Goal: Task Accomplishment & Management: Manage account settings

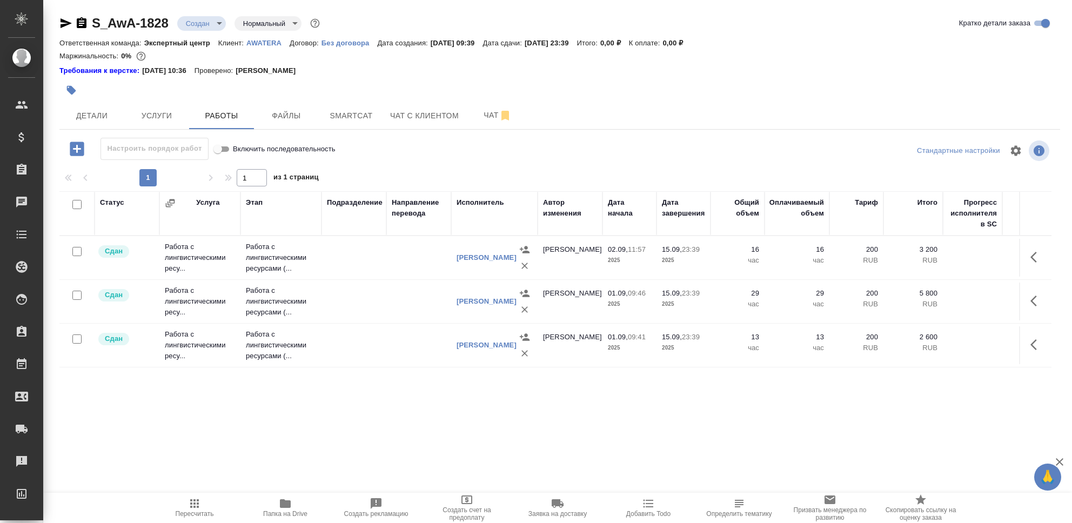
click at [76, 146] on icon "button" at bounding box center [77, 148] width 19 height 19
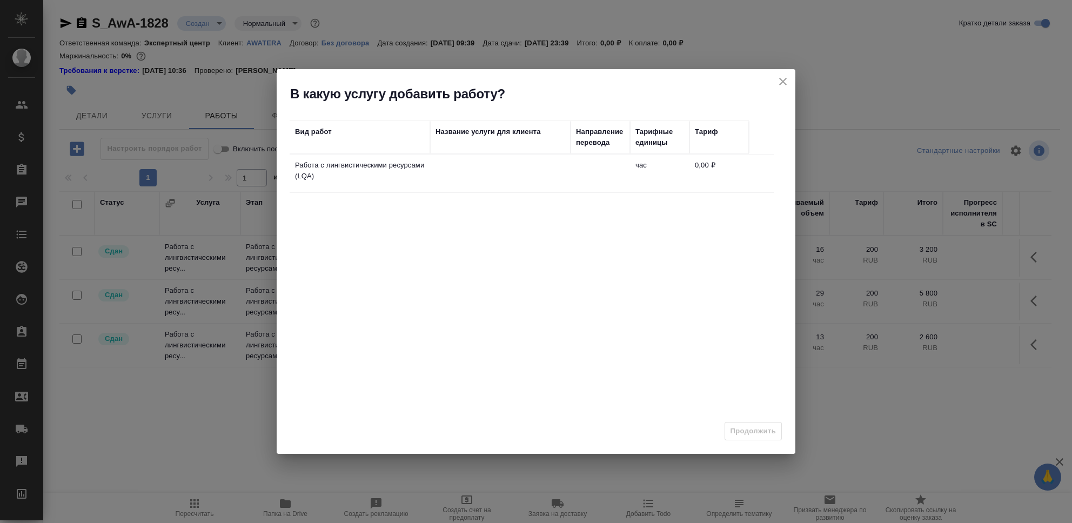
click at [485, 176] on td at bounding box center [500, 174] width 140 height 38
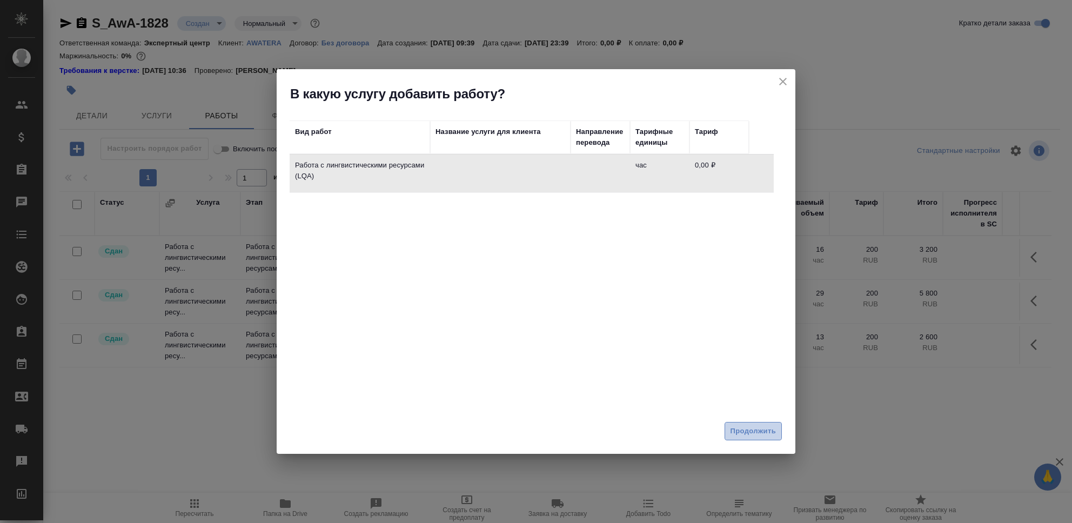
click at [746, 432] on span "Продолжить" at bounding box center [753, 431] width 45 height 12
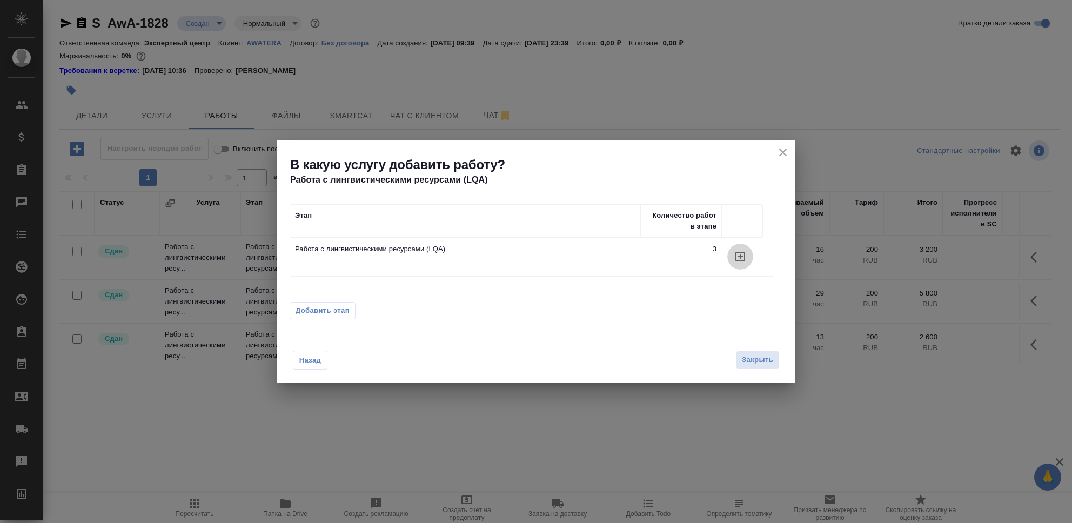
click at [738, 260] on icon "button" at bounding box center [740, 256] width 13 height 13
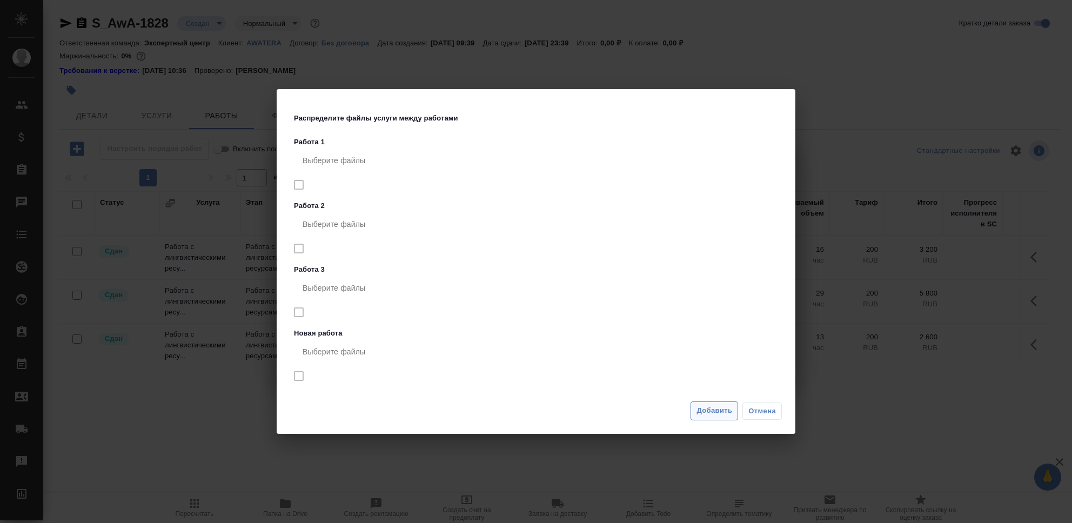
click at [705, 405] on span "Добавить" at bounding box center [715, 411] width 36 height 12
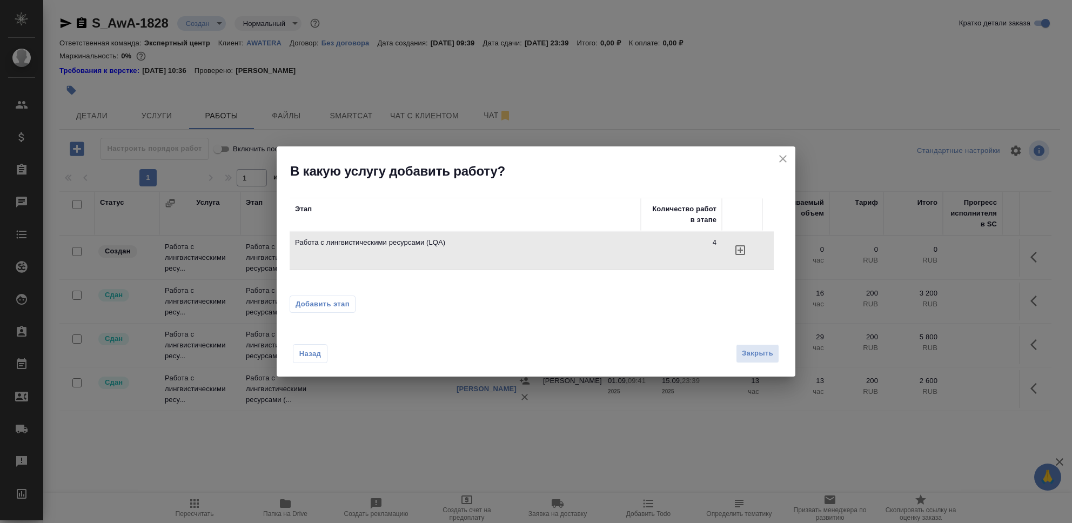
click at [756, 352] on span "Закрыть" at bounding box center [757, 353] width 31 height 12
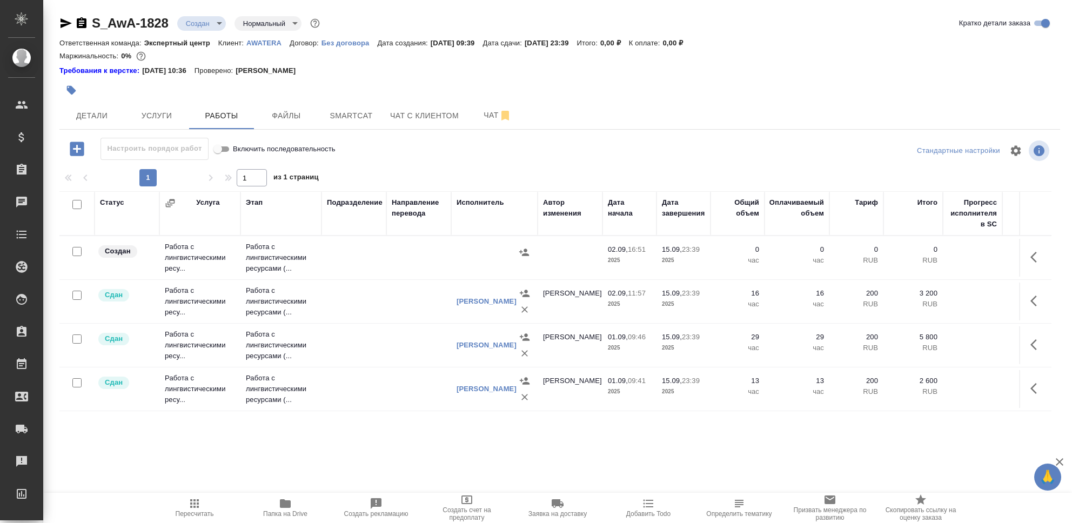
click at [231, 251] on td "Работа с лингвистическими ресу..." at bounding box center [199, 257] width 81 height 43
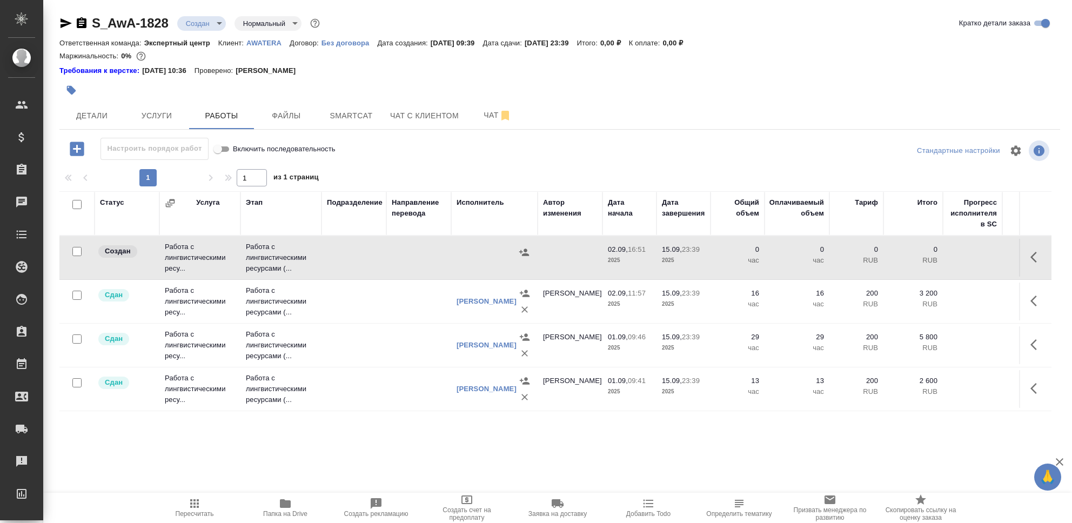
click at [231, 251] on td "Работа с лингвистическими ресу..." at bounding box center [199, 257] width 81 height 43
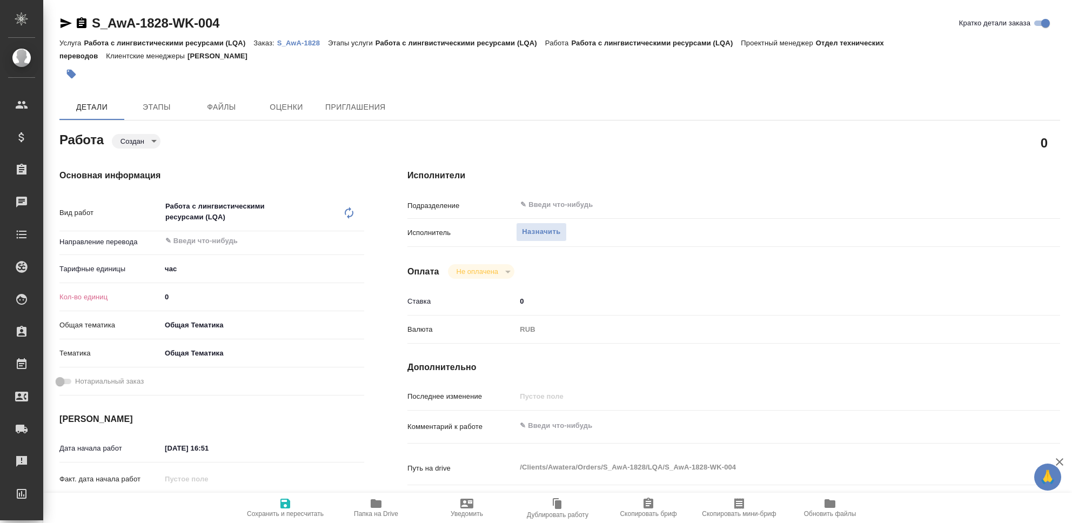
type textarea "x"
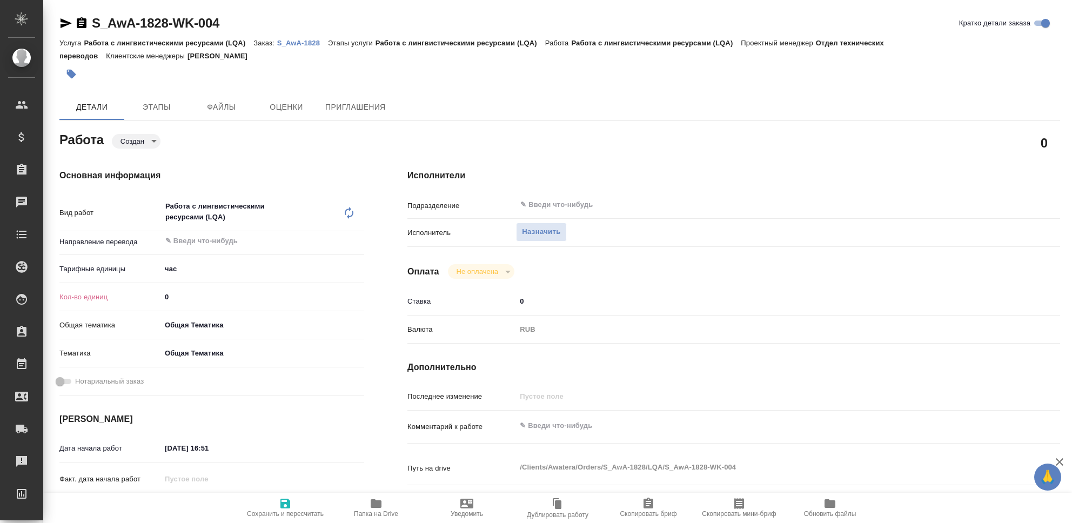
type textarea "x"
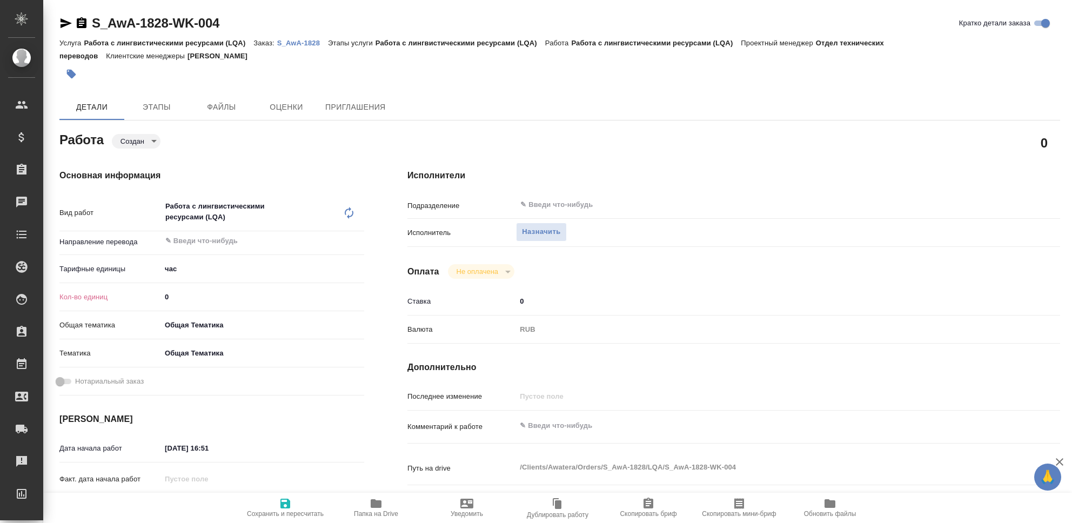
type textarea "x"
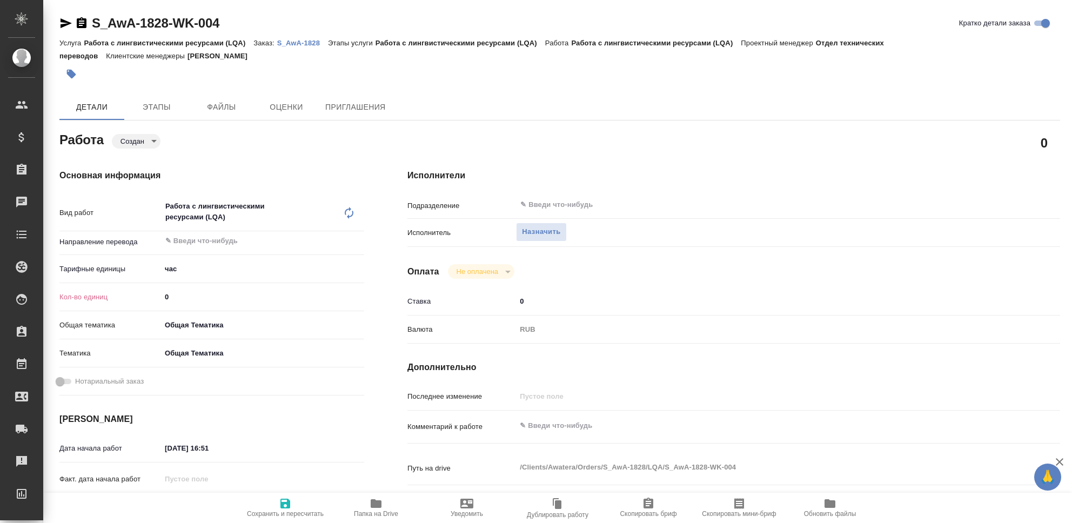
type textarea "x"
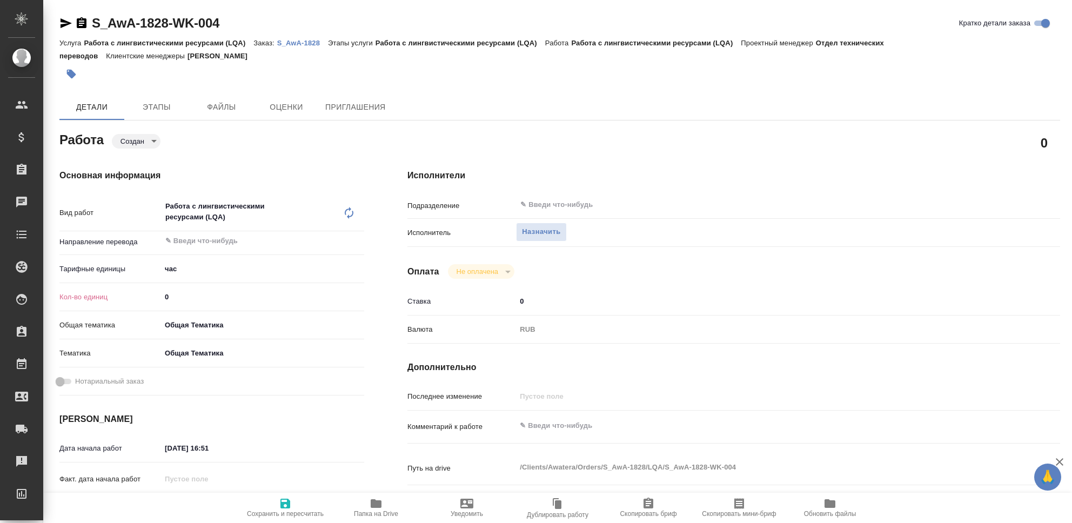
click at [189, 300] on input "0" at bounding box center [262, 297] width 203 height 16
type textarea "x"
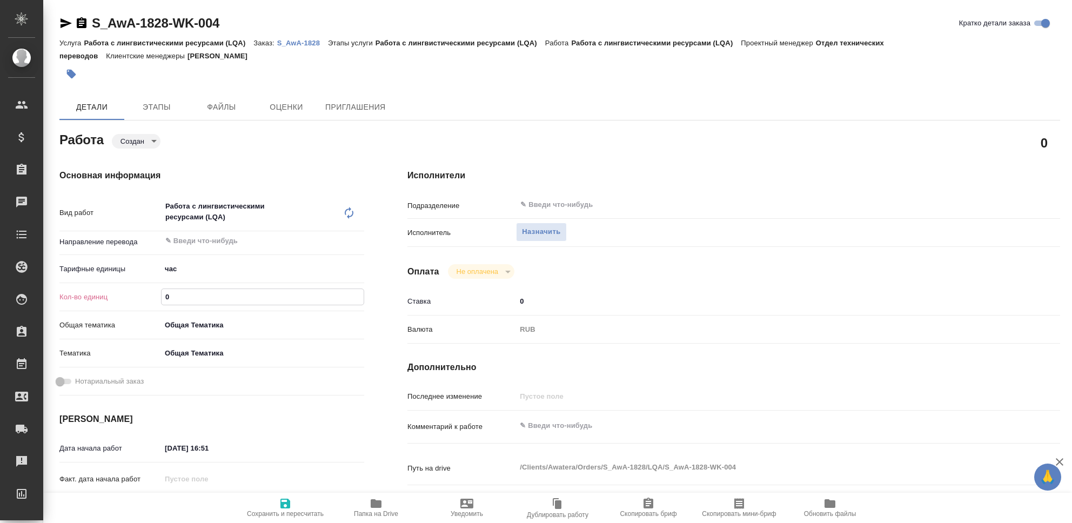
type textarea "x"
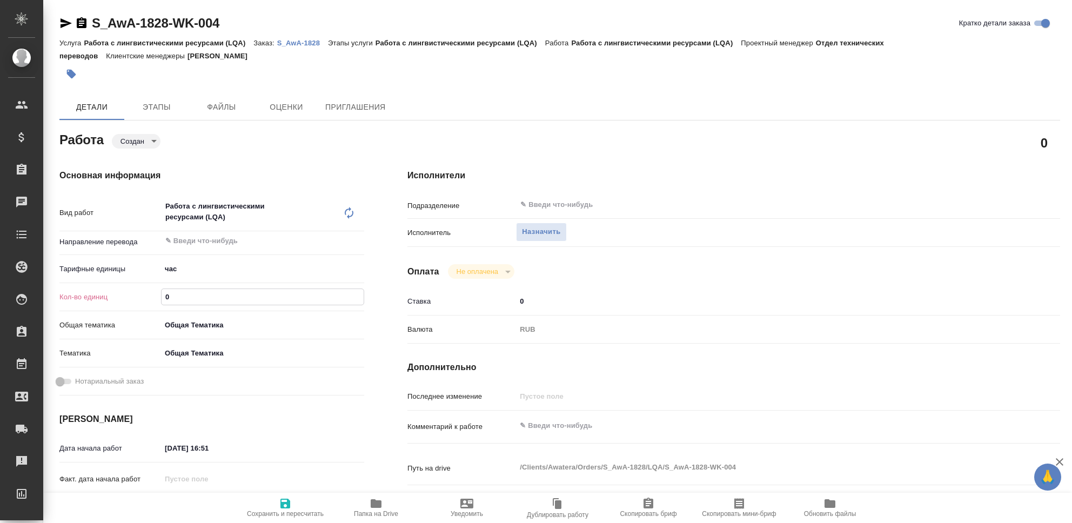
type textarea "x"
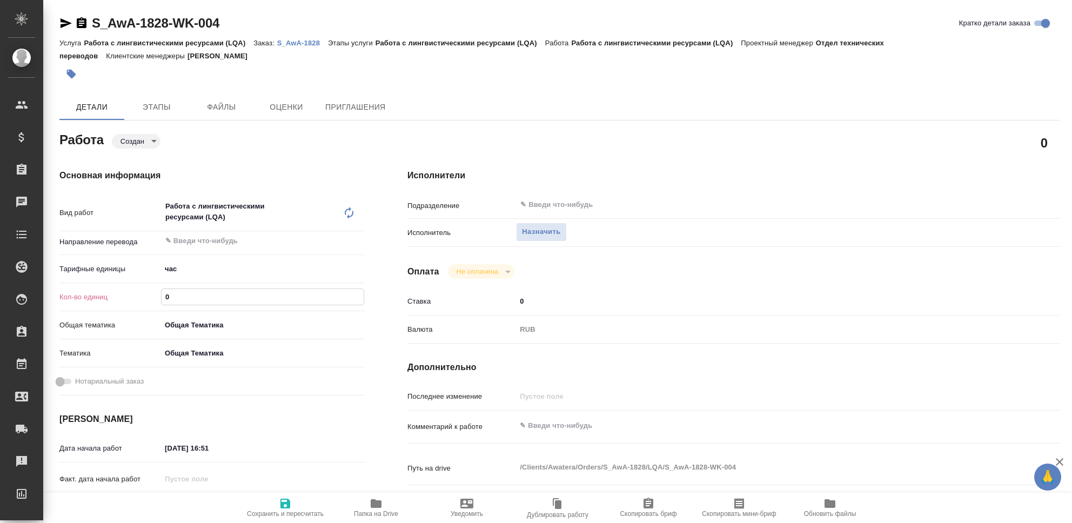
type textarea "x"
type input "23"
type textarea "x"
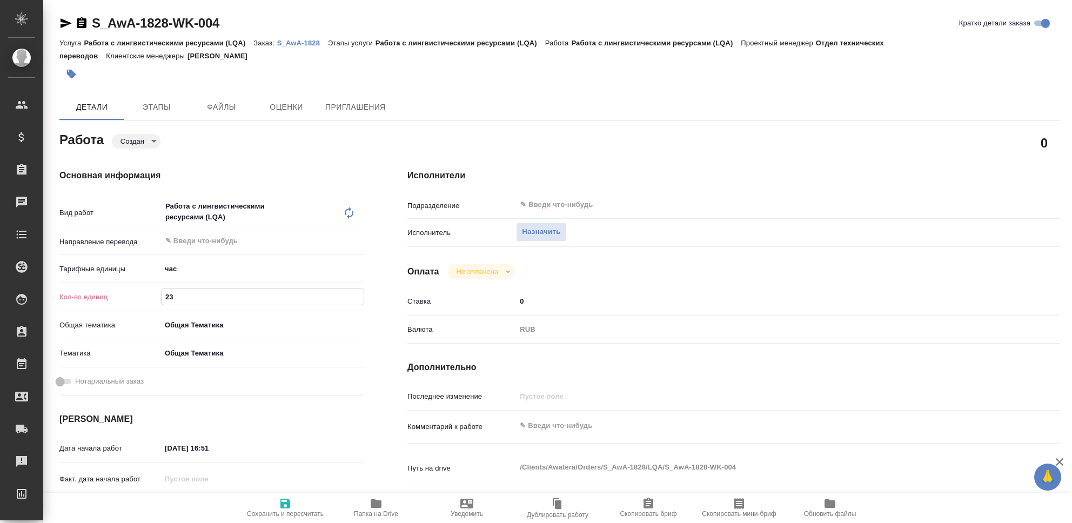
type textarea "x"
type input "23"
type textarea "x"
click at [588, 431] on textarea at bounding box center [761, 426] width 488 height 18
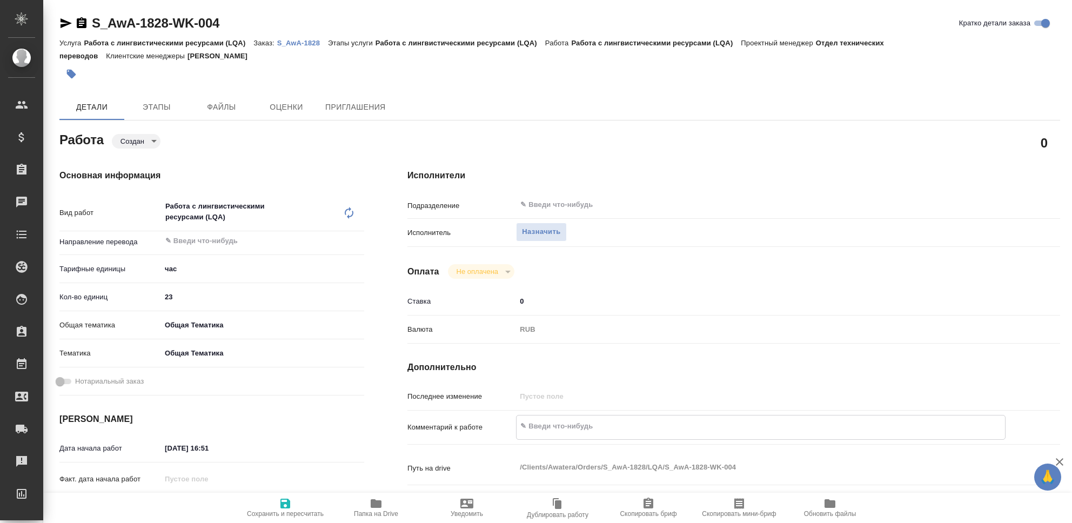
type textarea "x"
type textarea "В"
type textarea "x"
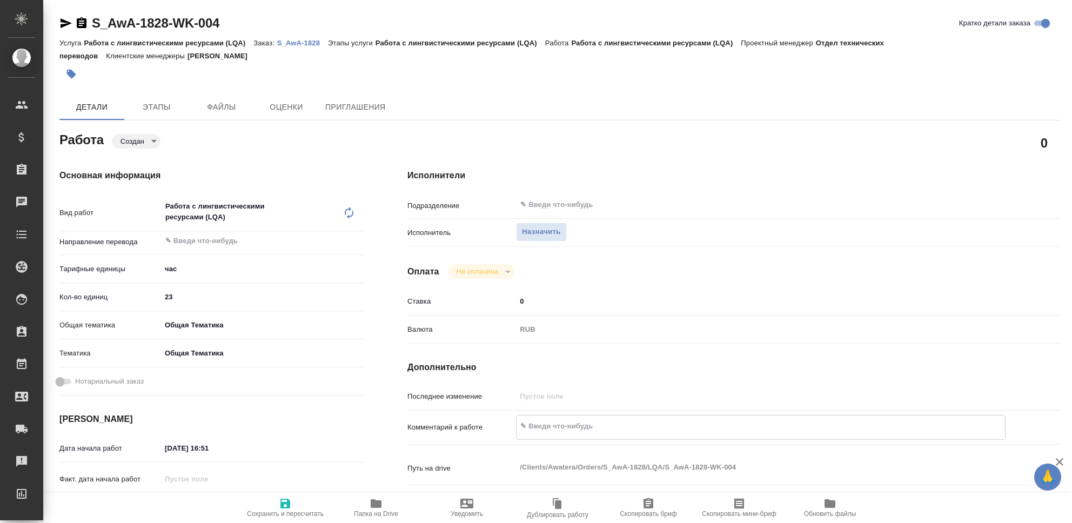
type textarea "x"
type textarea "Вы"
type textarea "x"
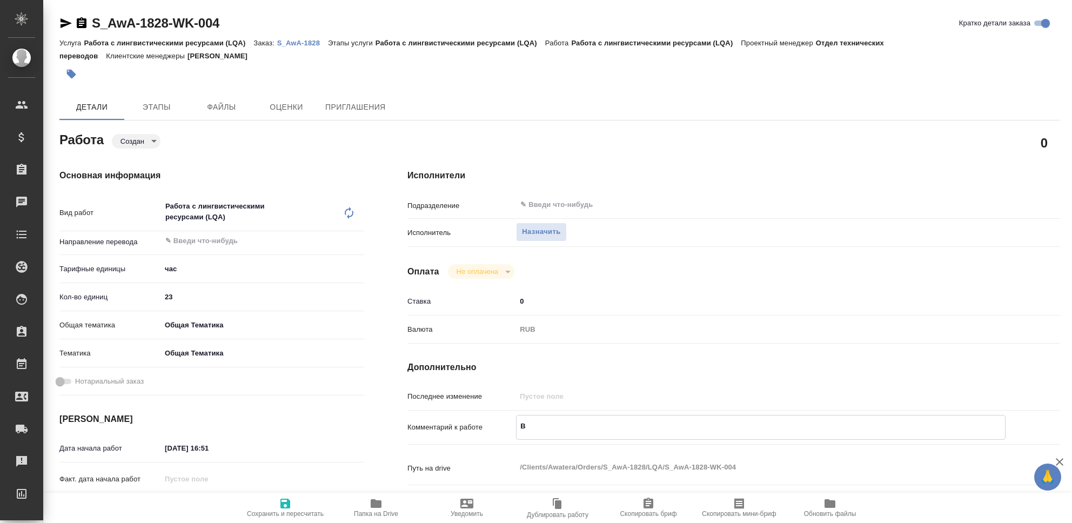
type textarea "x"
type textarea "Выг"
type textarea "x"
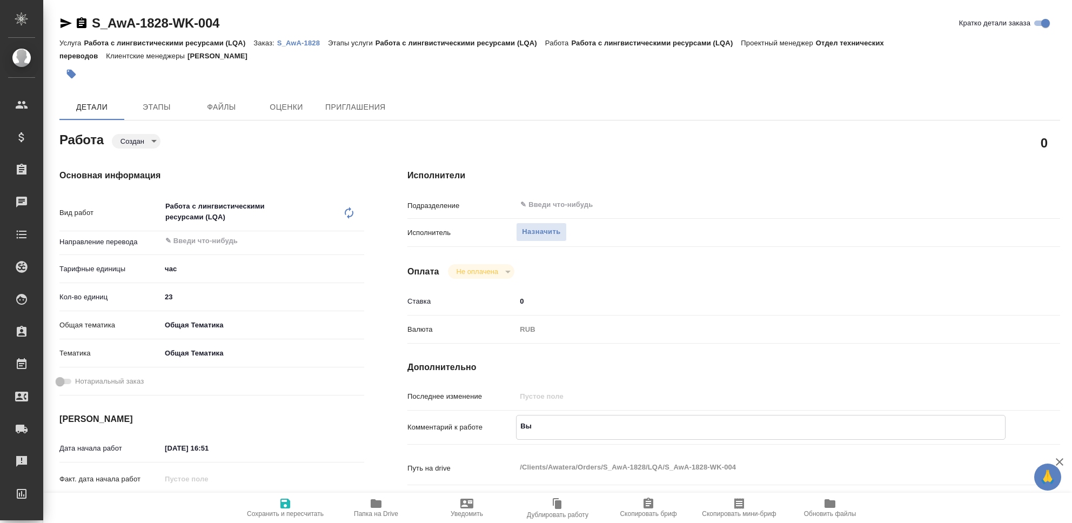
type textarea "x"
type textarea "Выгр"
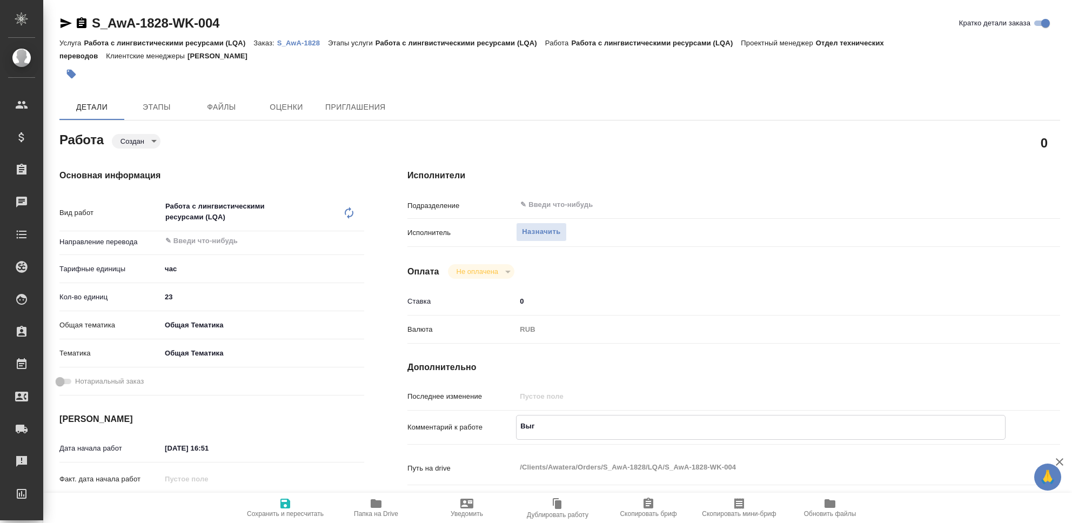
type textarea "x"
type textarea "Выгру"
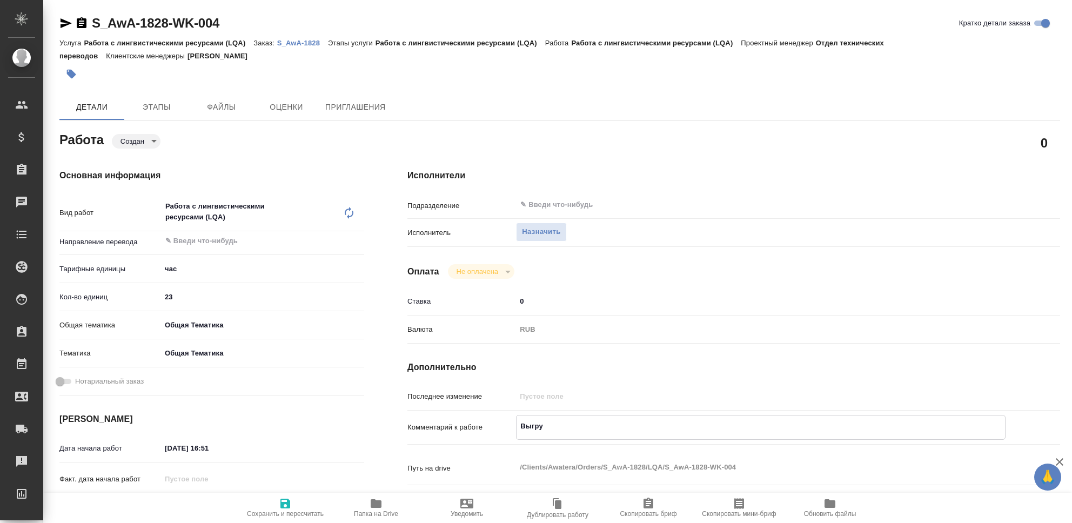
type textarea "x"
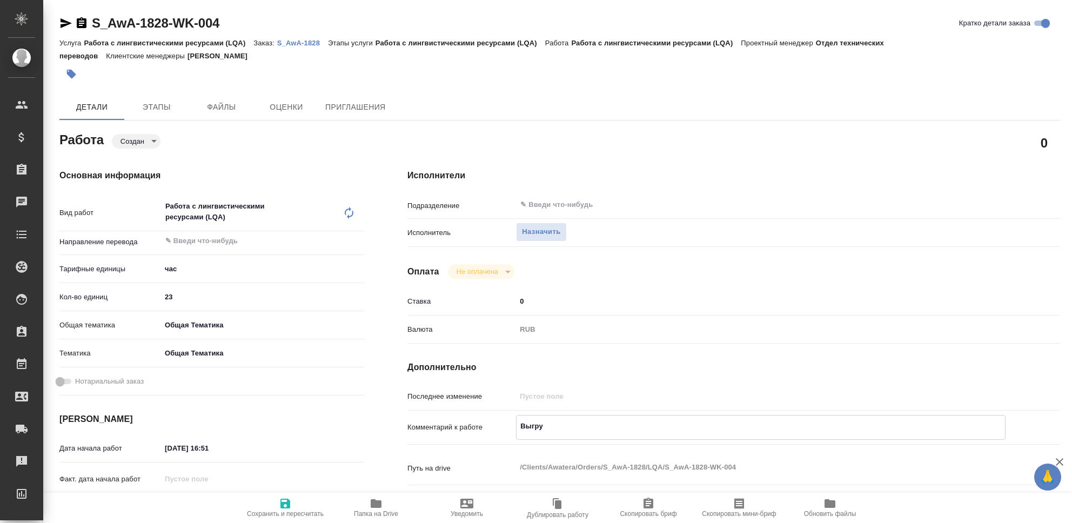
type textarea "x"
type textarea "Выгруз"
type textarea "x"
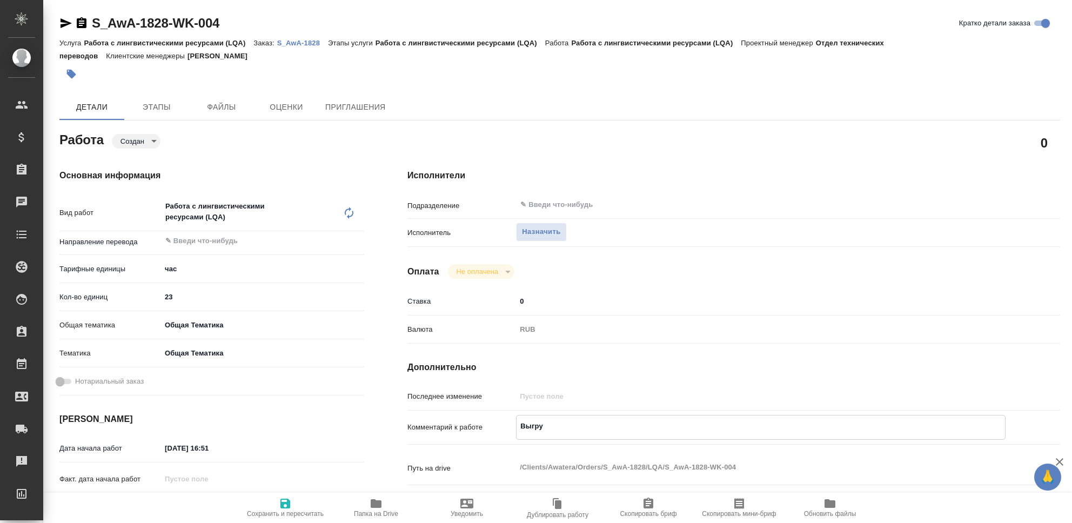
type textarea "x"
type textarea "Выгрузк"
type textarea "x"
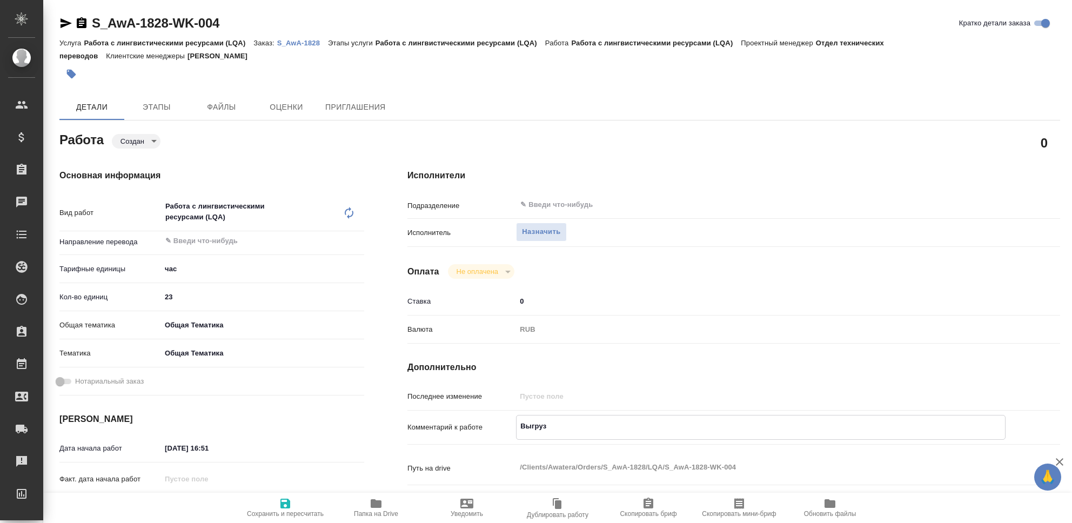
type textarea "x"
type textarea "Выгрузка"
type textarea "x"
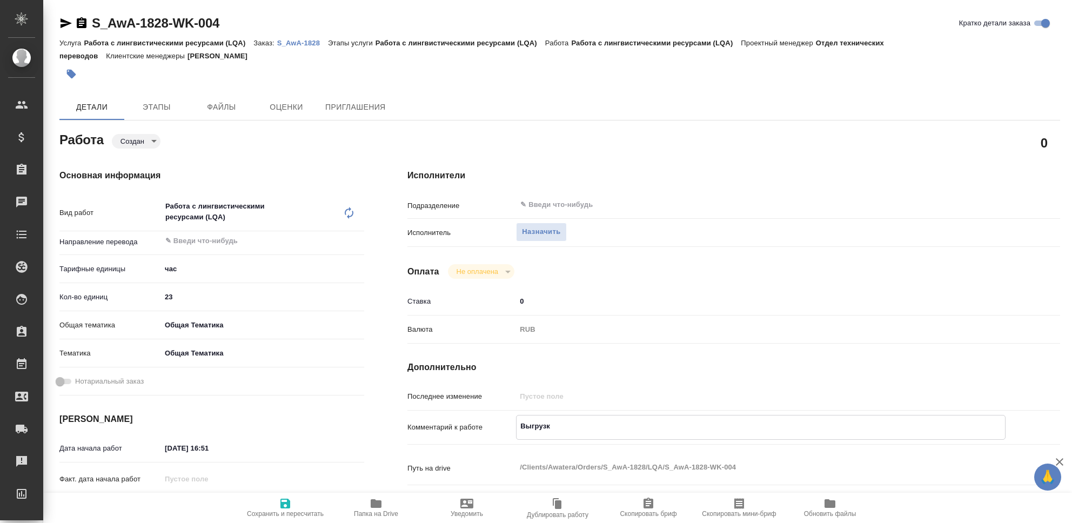
type textarea "x"
type textarea "Выгрузка"
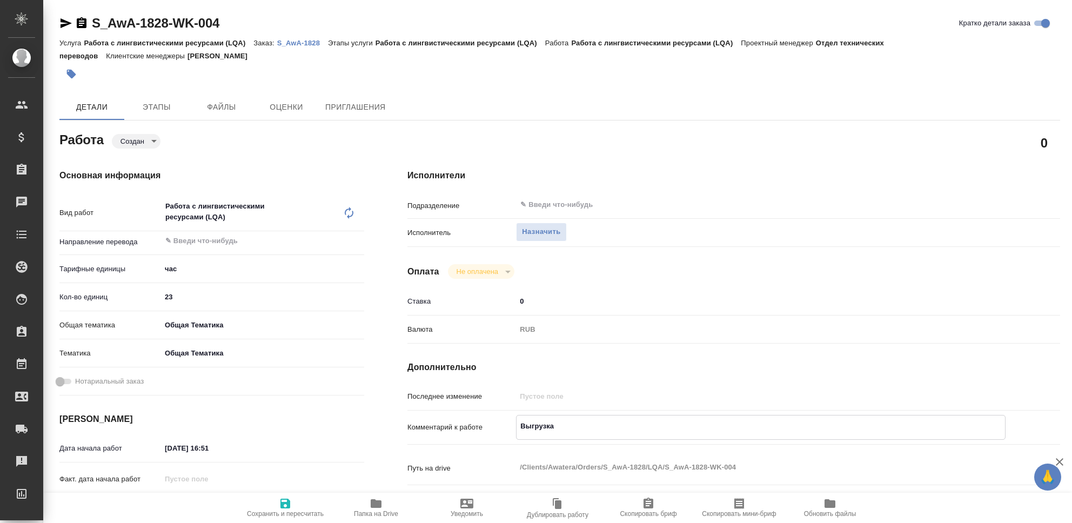
type textarea "x"
type textarea "Выгрузка Т"
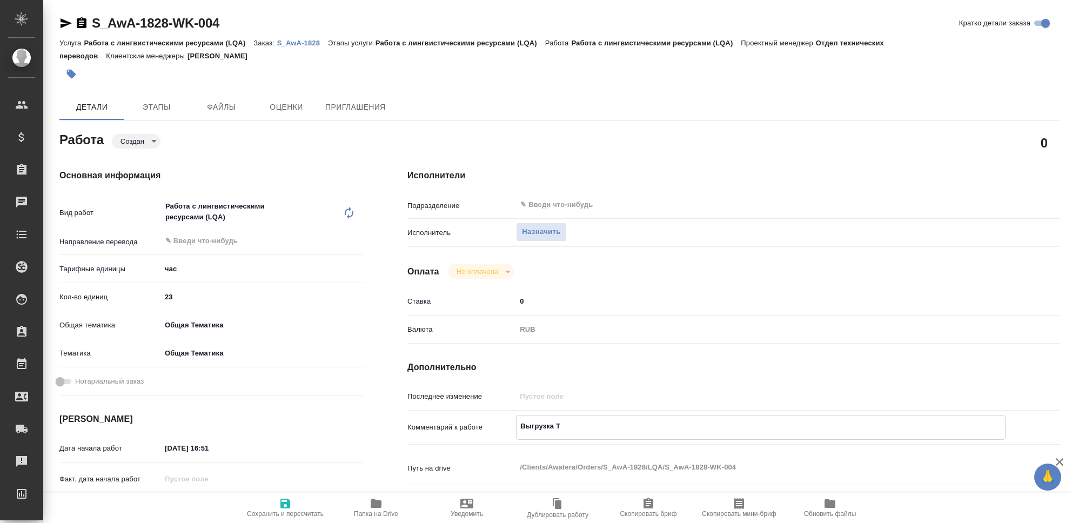
type textarea "x"
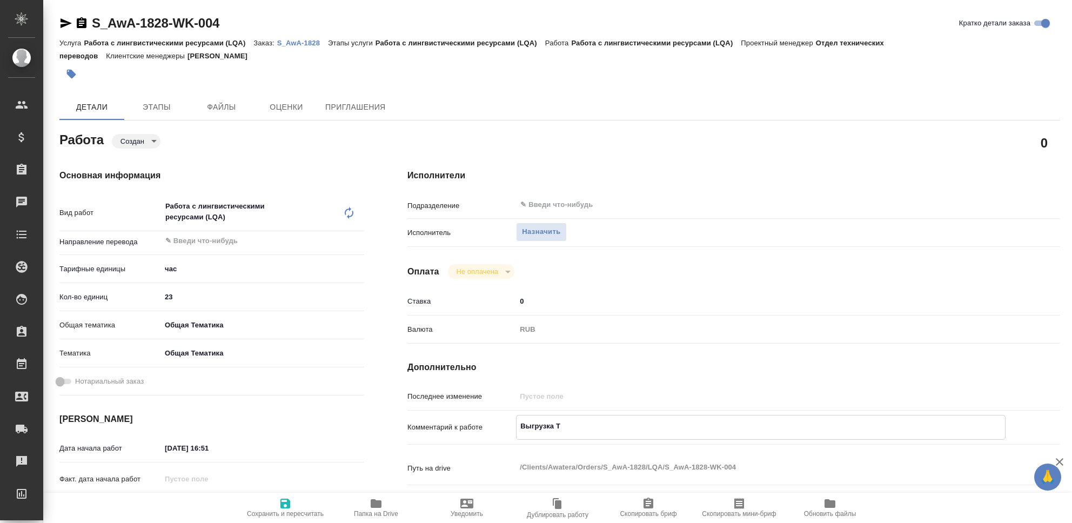
type textarea "x"
type textarea "Выгрузка ТМ"
type textarea "x"
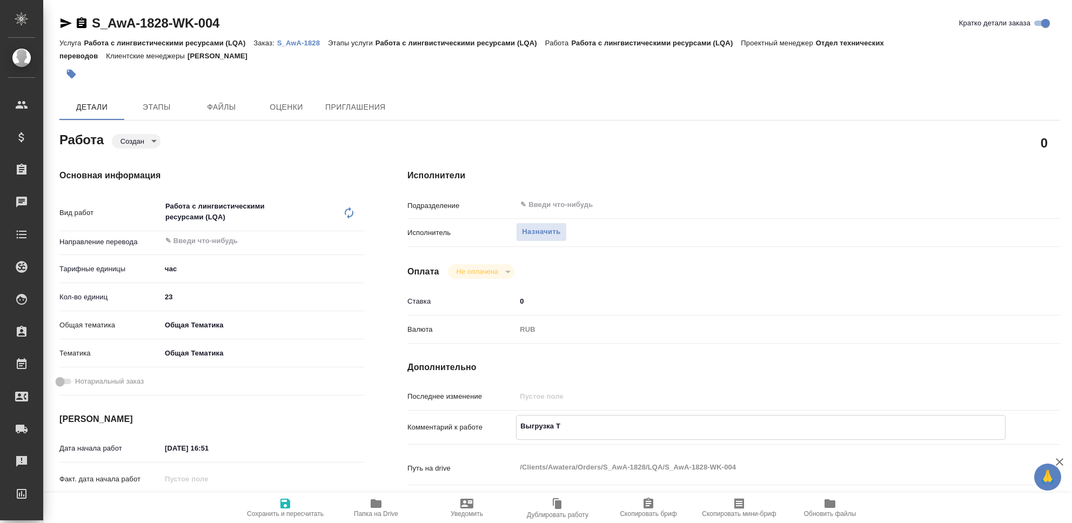
type textarea "x"
type textarea "Выгрузка ТМ"
type textarea "x"
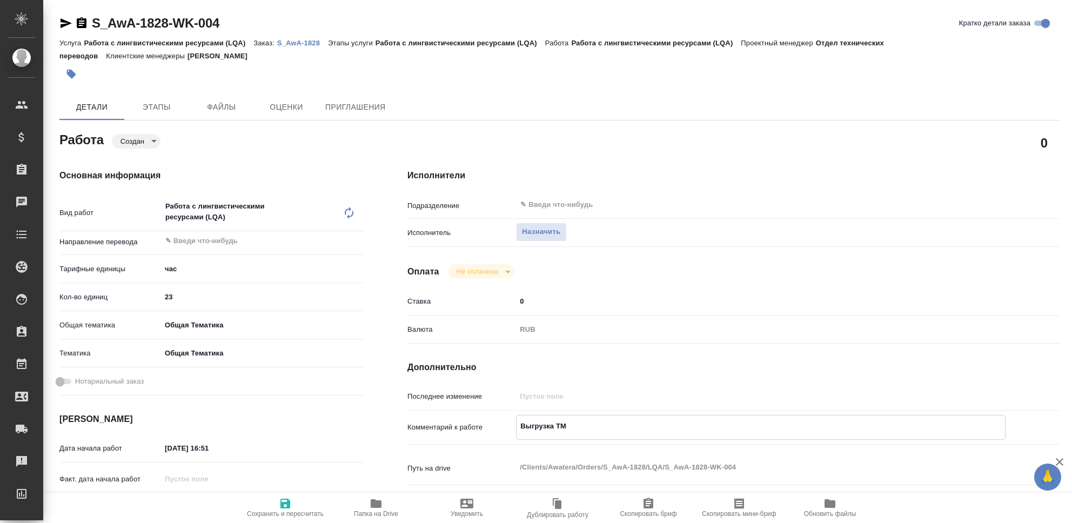
type textarea "x"
type textarea "Выгрузка ТМ и"
type textarea "x"
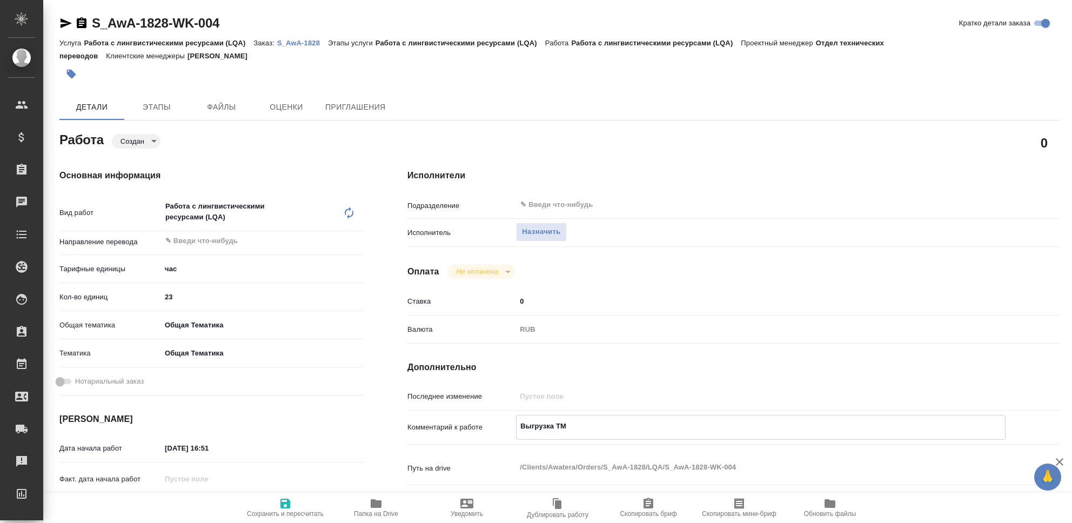
type textarea "x"
type textarea "Выгрузка ТМ и"
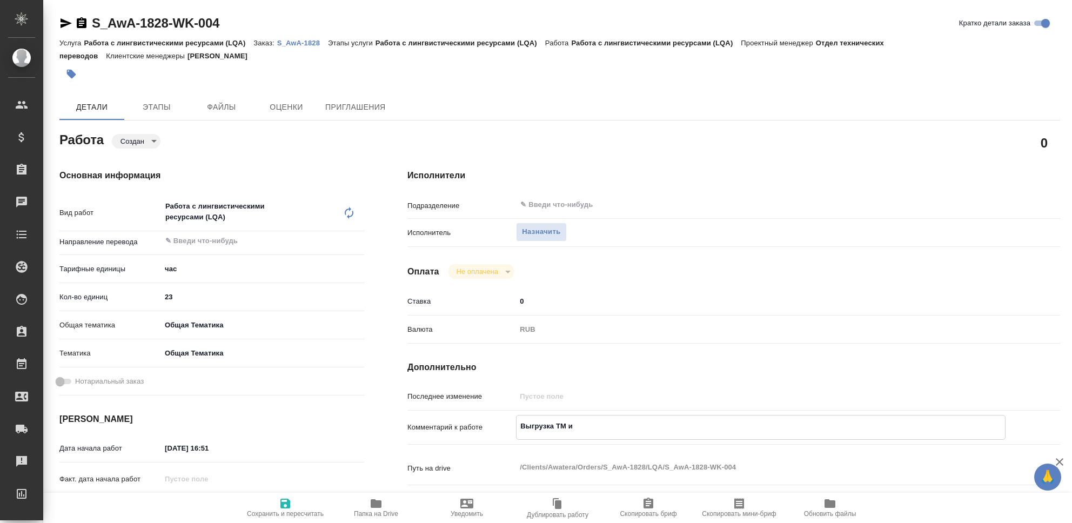
type textarea "x"
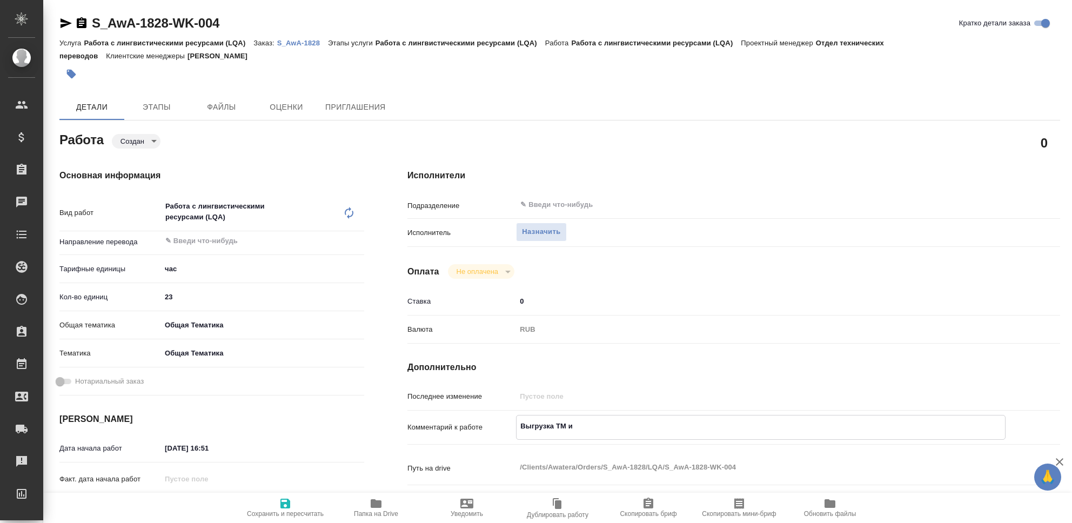
type textarea "Выгрузка ТМ и г"
type textarea "x"
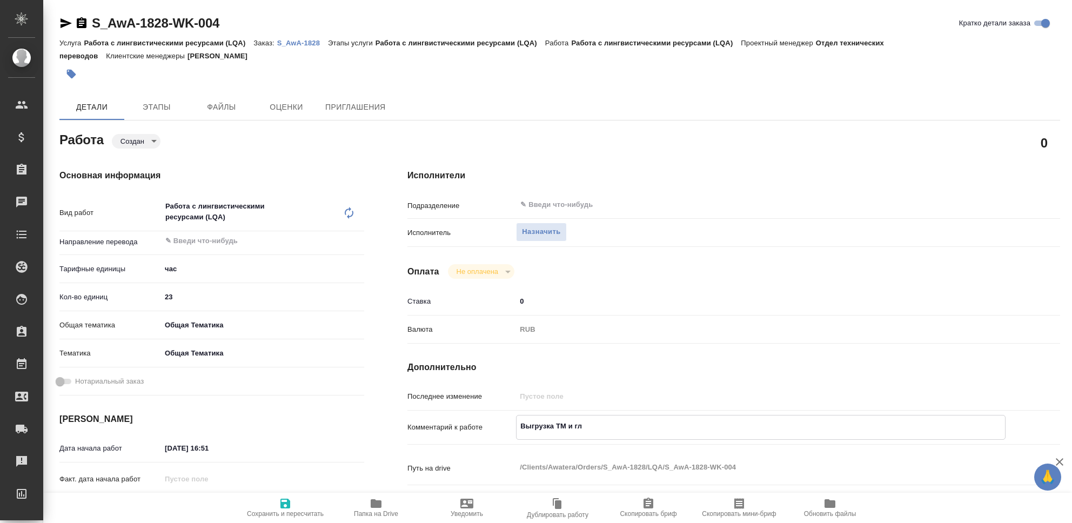
type textarea "Выгрузка ТМ и гло"
type textarea "x"
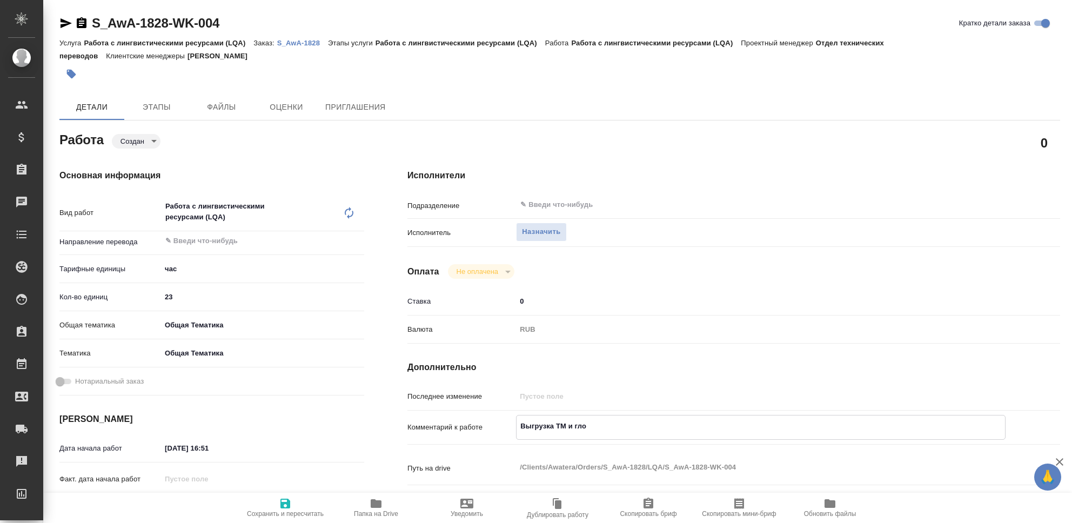
type textarea "x"
type textarea "Выгрузка ТМ и глос"
type textarea "x"
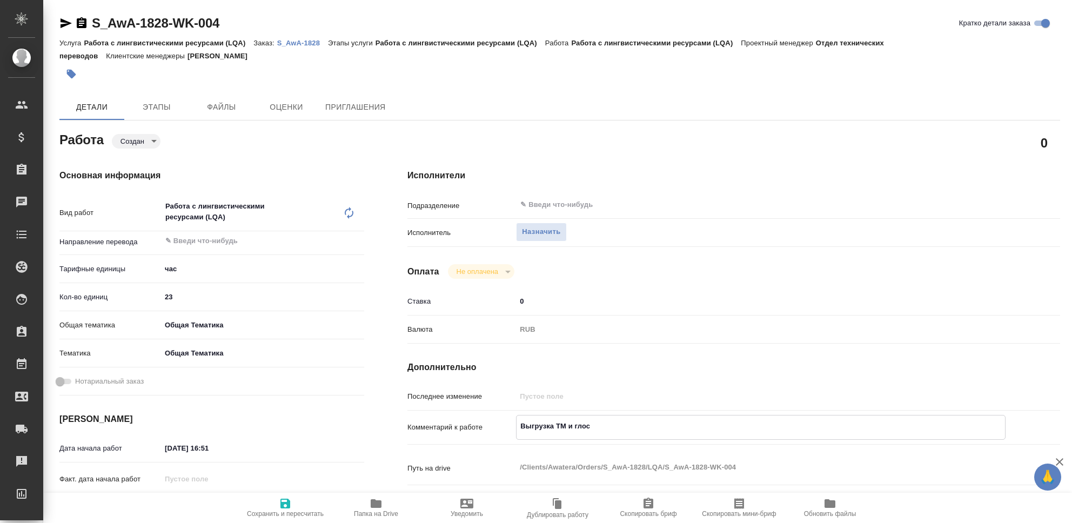
type textarea "x"
type textarea "Выгрузка ТМ и глосс"
type textarea "x"
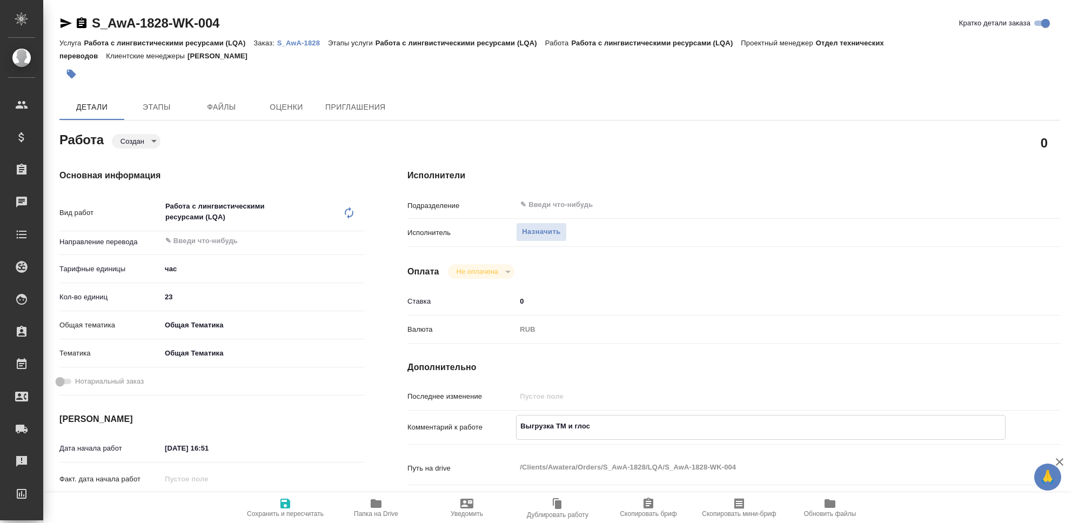
type textarea "x"
type textarea "Выгрузка ТМ и глосса"
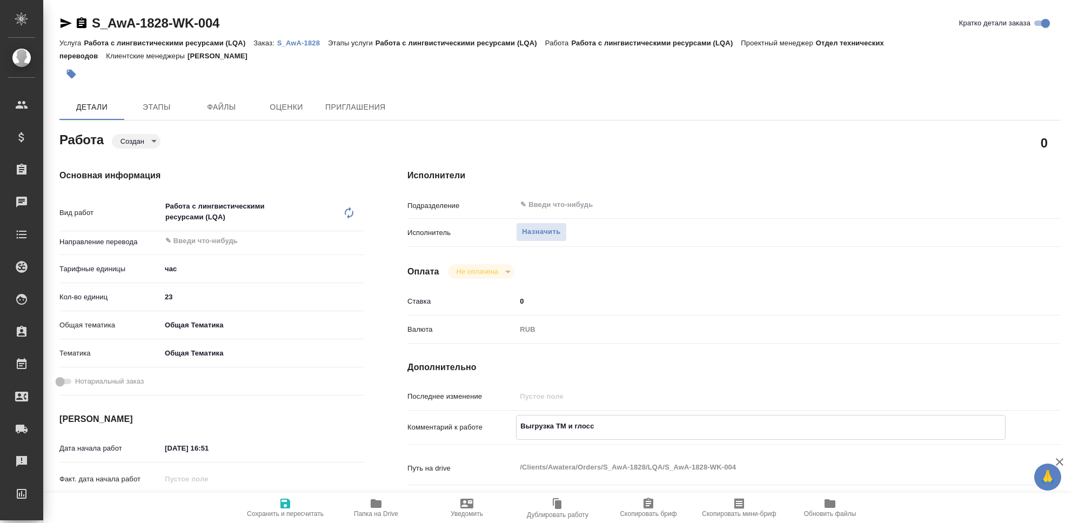
type textarea "x"
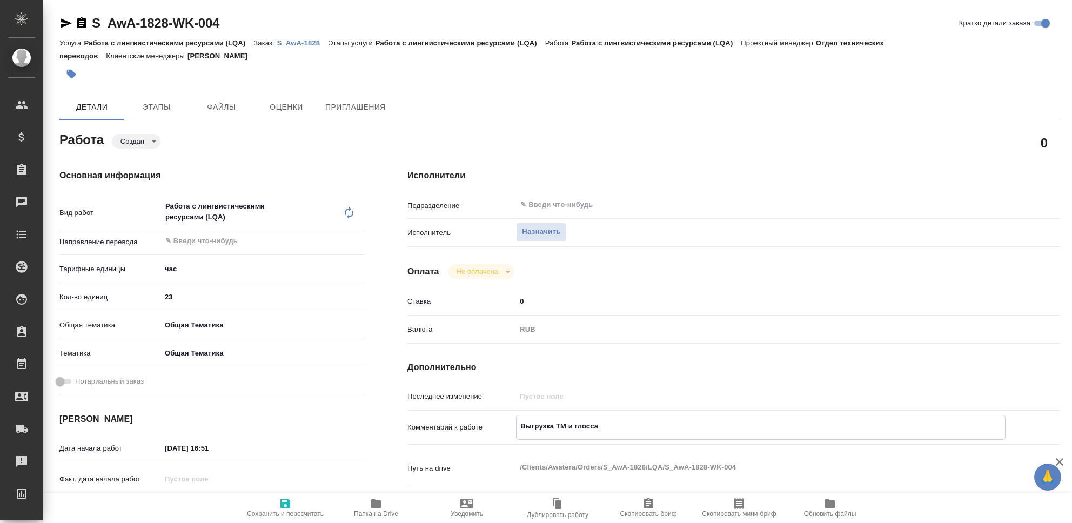
type textarea "Выгрузка ТМ и глоссар"
type textarea "x"
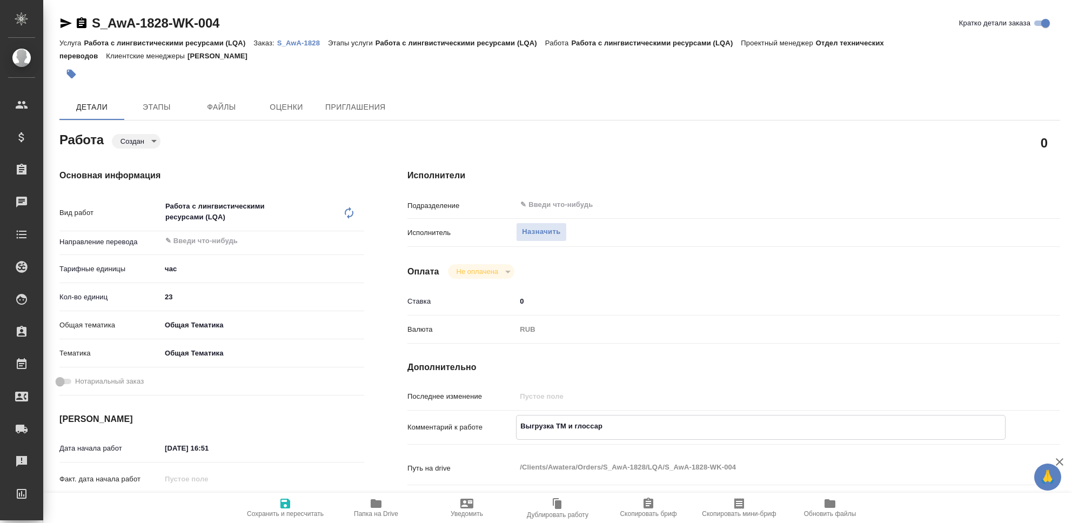
type textarea "Выгрузка ТМ и глоссари"
type textarea "x"
type textarea "Выгрузка ТМ и глоссарие"
type textarea "x"
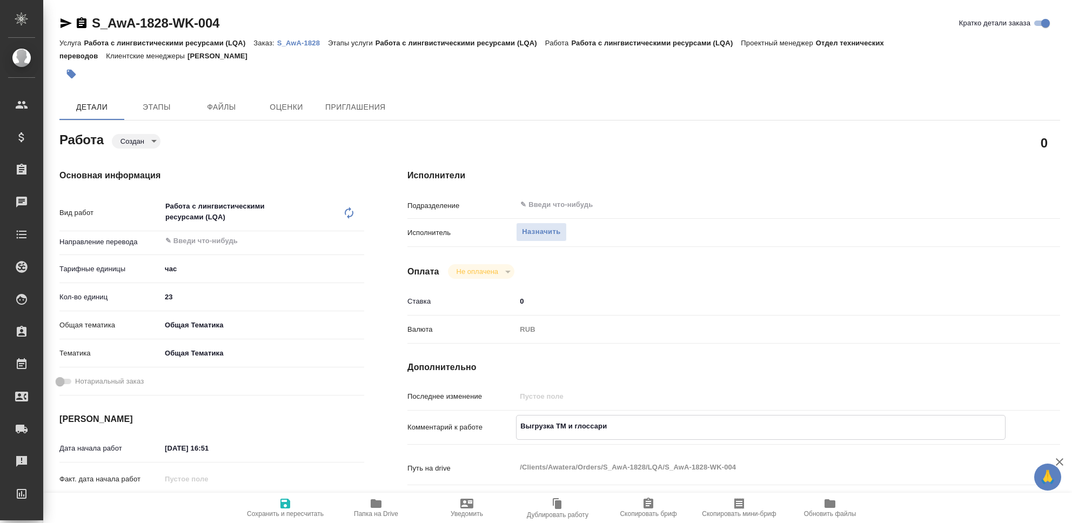
type textarea "x"
type textarea "Выгрузка ТМ и глоссариев"
type textarea "x"
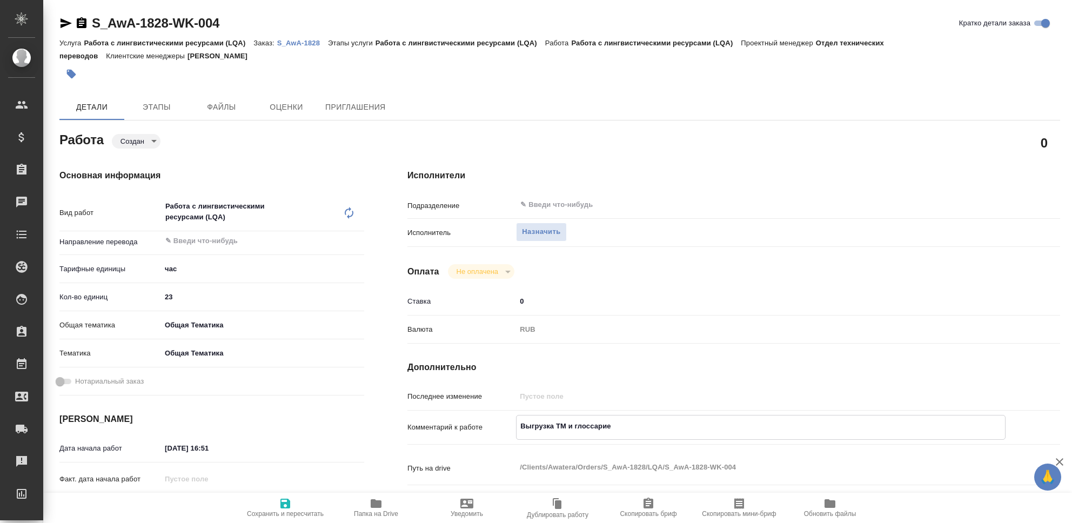
type textarea "x"
type textarea "Выгрузка ТМ и глоссариев,"
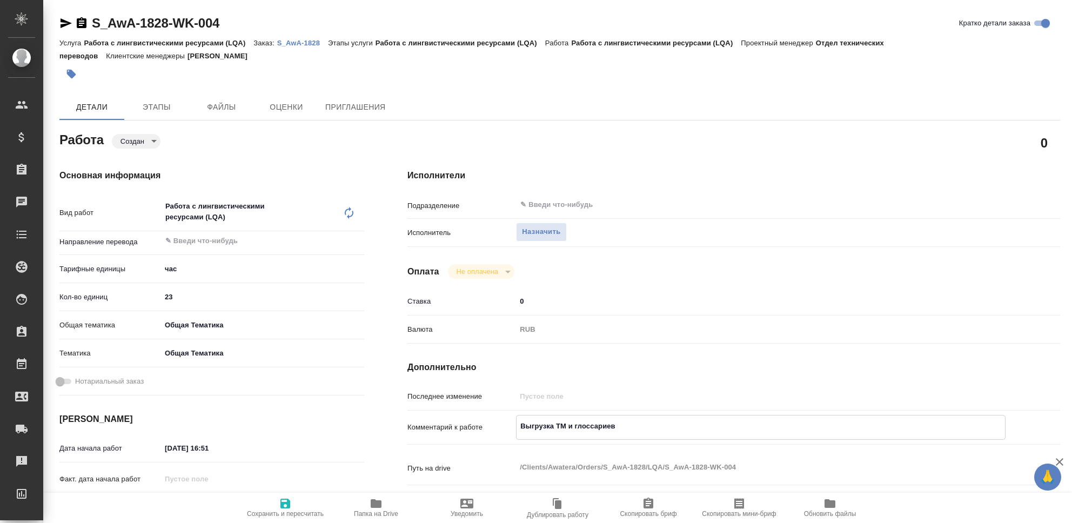
type textarea "x"
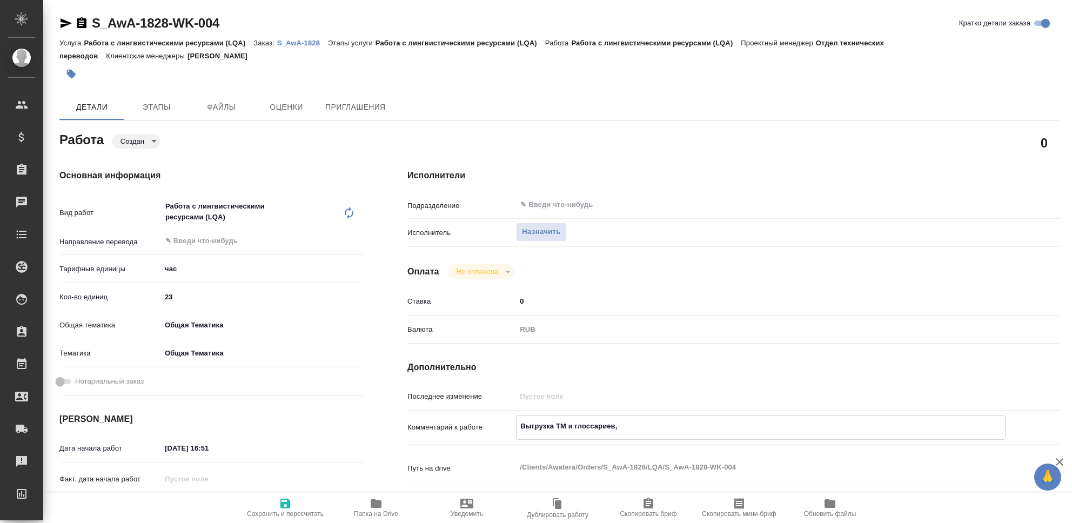
type textarea "Выгрузка ТМ и глоссариев,"
type textarea "x"
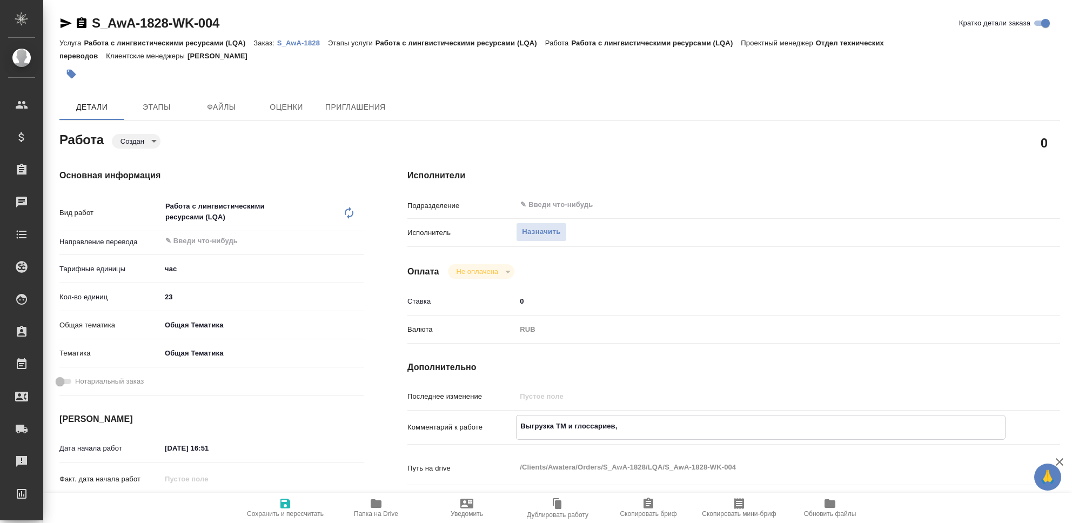
type textarea "x"
type textarea "Выгрузка ТМ и глоссариев, Х"
type textarea "x"
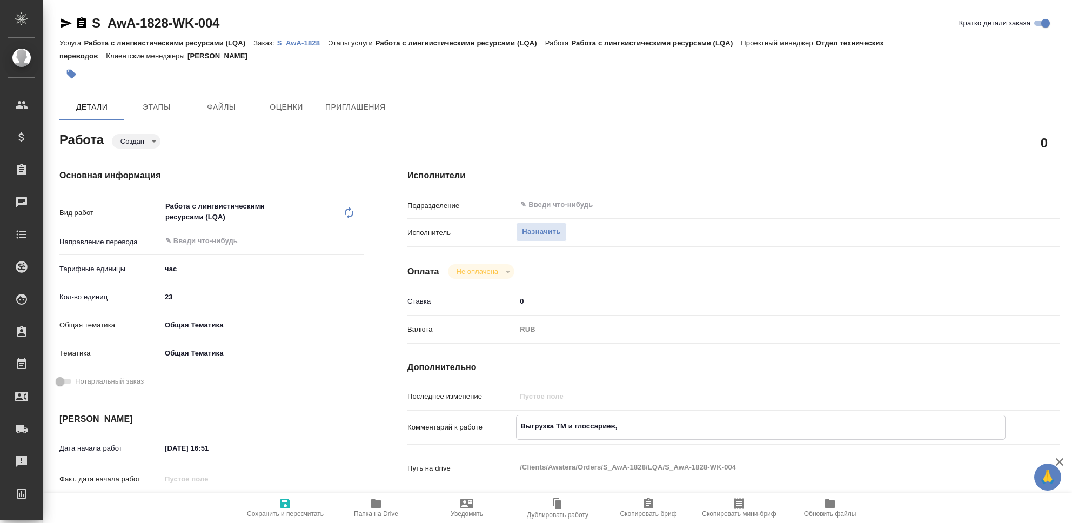
type textarea "x"
type textarea "Выгрузка ТМ и глоссариев, Хи"
type textarea "x"
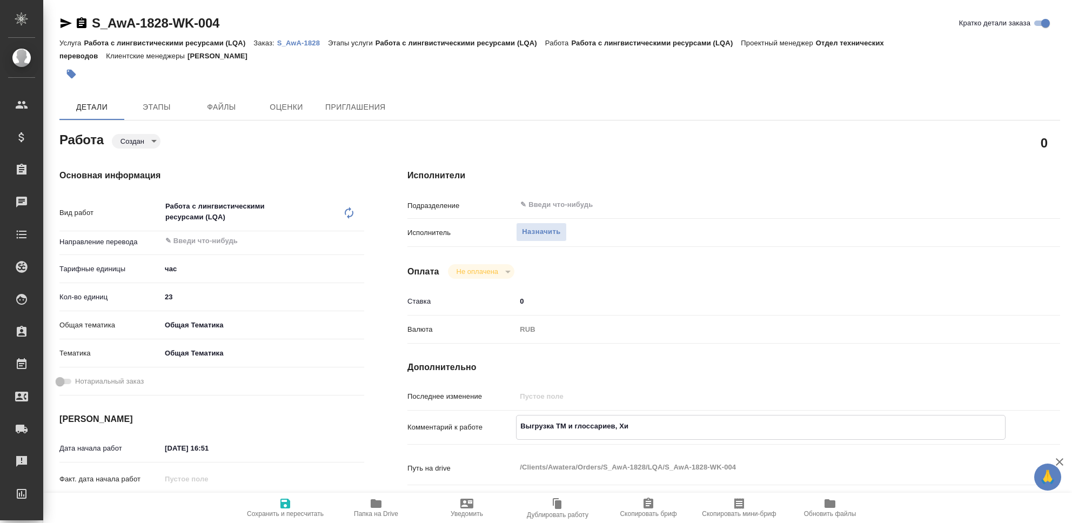
type textarea "x"
click at [282, 502] on icon "button" at bounding box center [285, 503] width 13 height 13
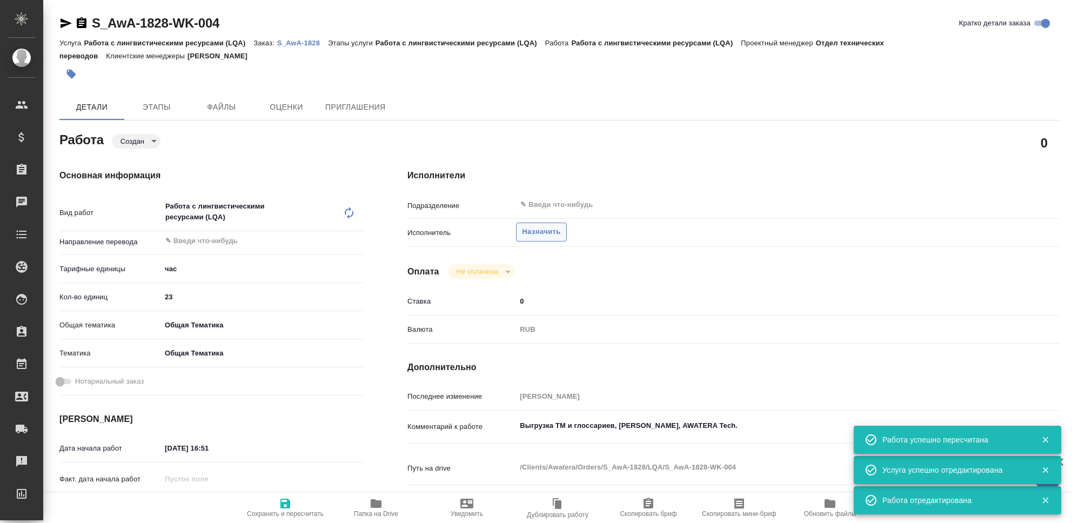
click at [546, 235] on span "Назначить" at bounding box center [541, 232] width 38 height 12
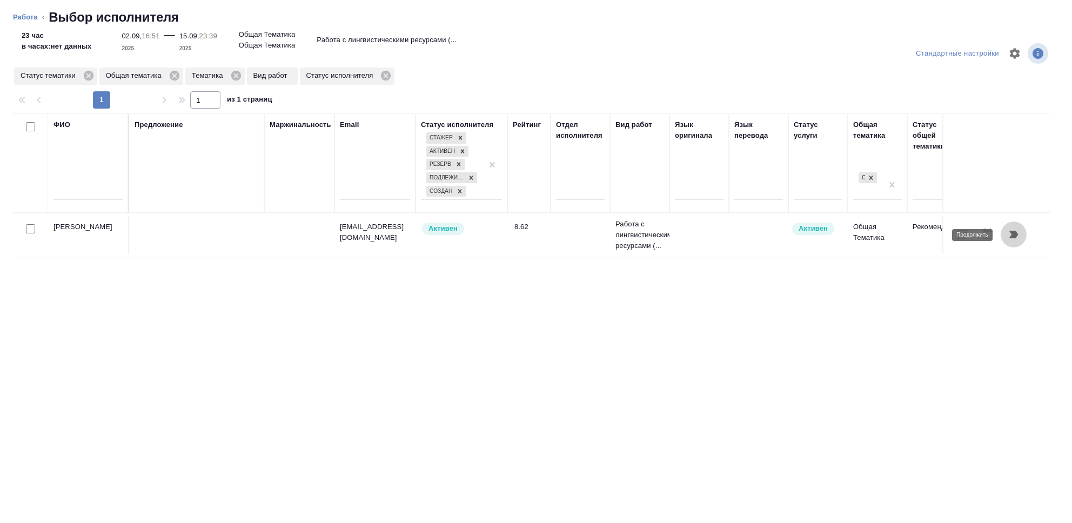
click at [1014, 235] on icon "button" at bounding box center [1013, 235] width 9 height 8
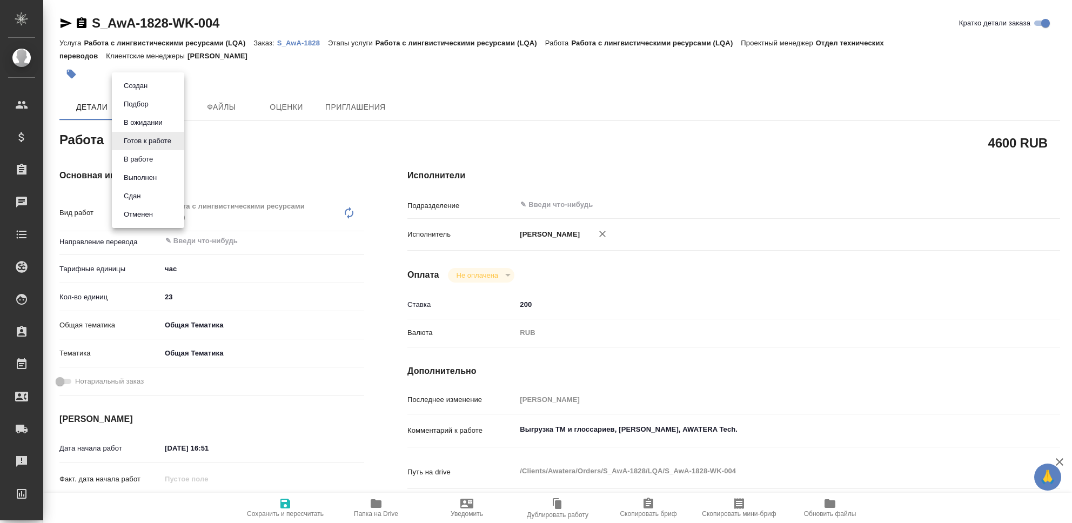
click at [175, 142] on body "🙏 .cls-1 fill:#fff; AWATERA Seleznev Maksim Клиенты Спецификации Заказы 0 Чаты …" at bounding box center [536, 261] width 1072 height 523
click at [138, 195] on button "Сдан" at bounding box center [131, 196] width 23 height 12
type textarea "x"
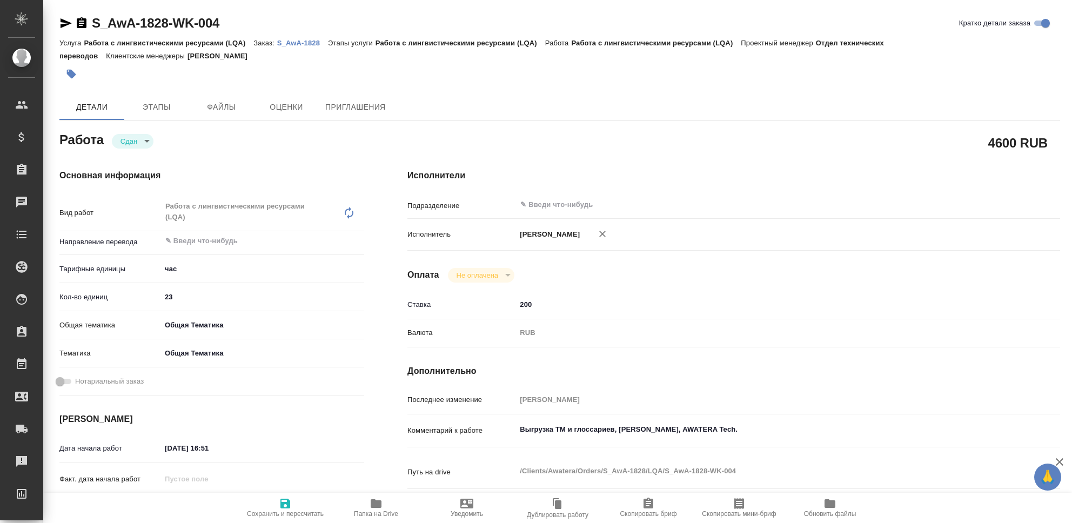
type textarea "x"
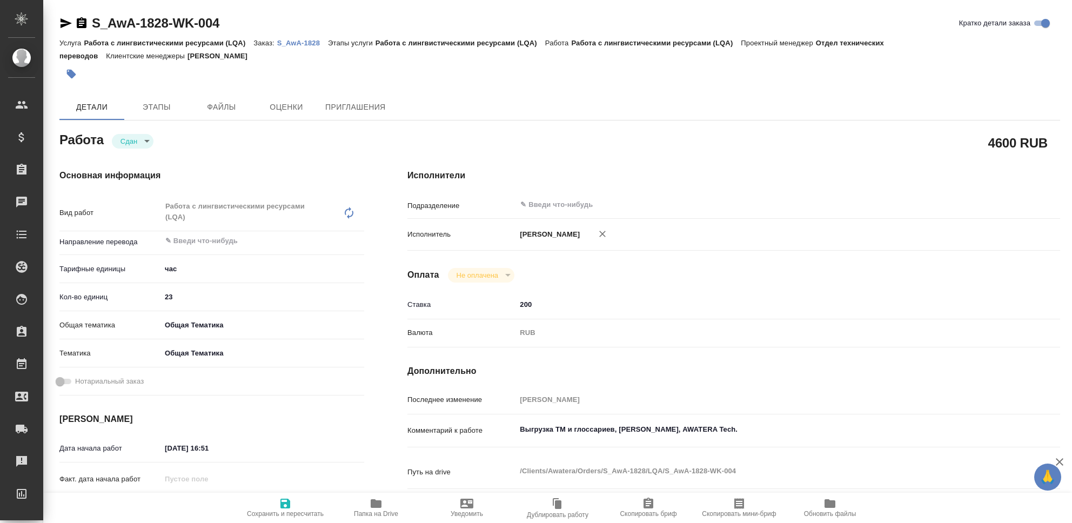
type textarea "x"
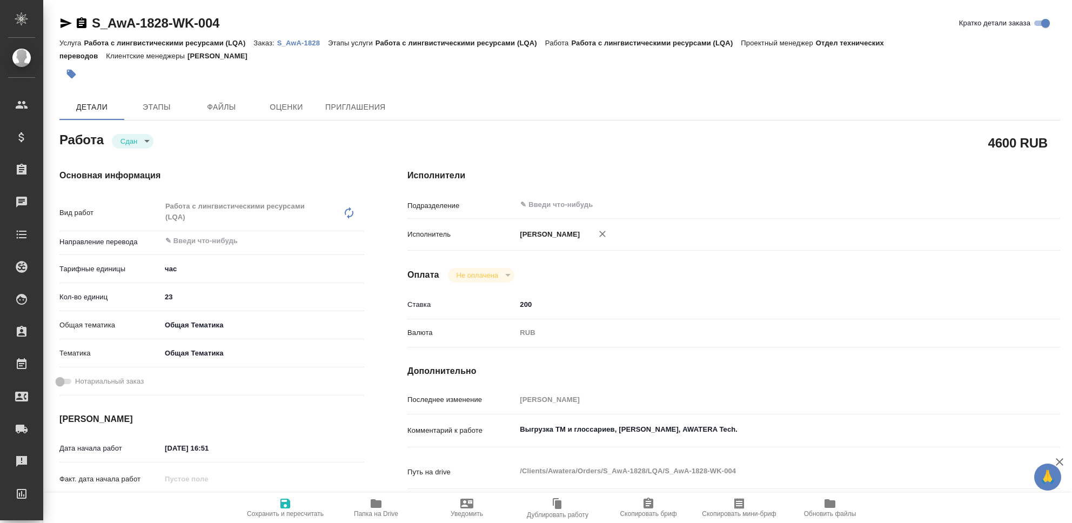
type textarea "x"
click at [289, 503] on icon "button" at bounding box center [285, 504] width 10 height 10
type textarea "x"
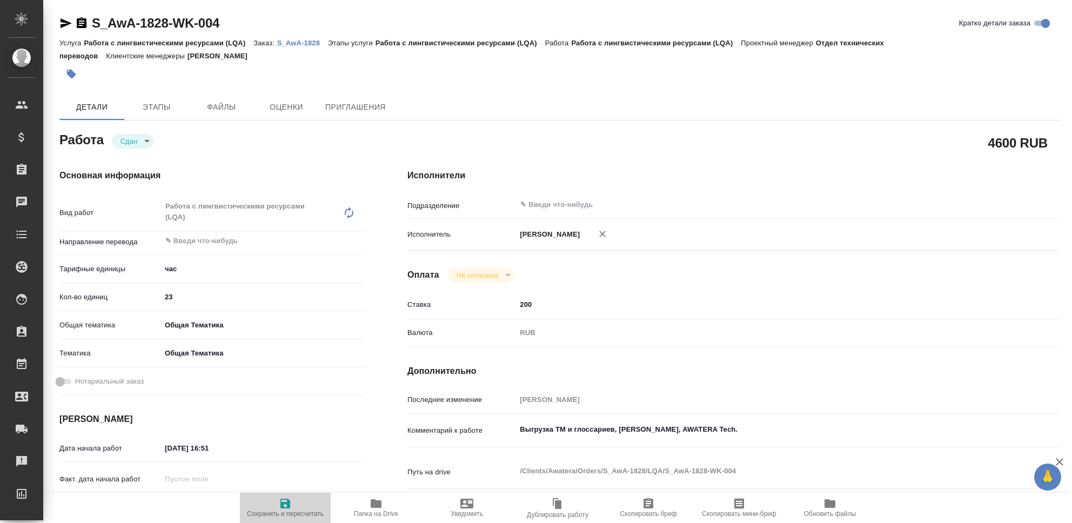
type textarea "x"
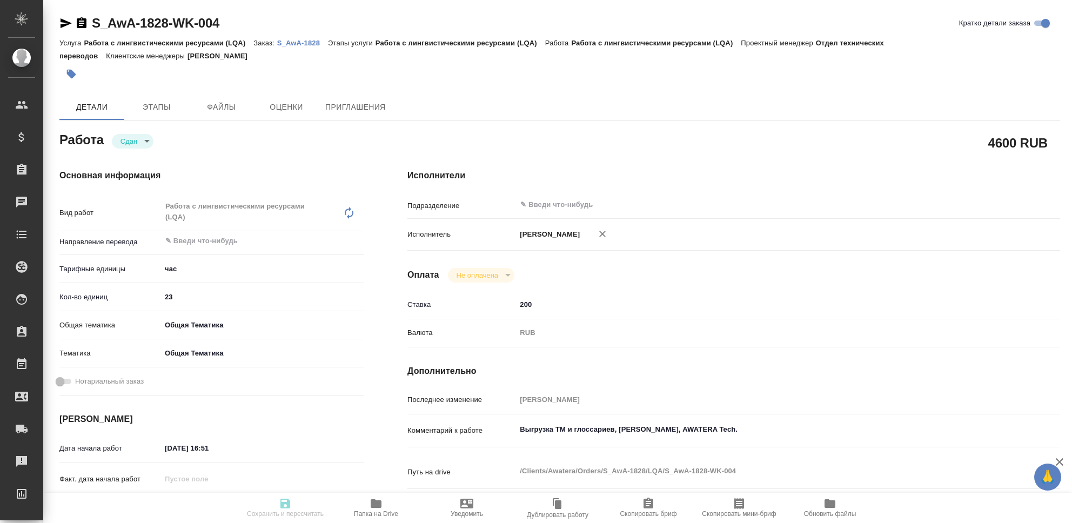
type textarea "x"
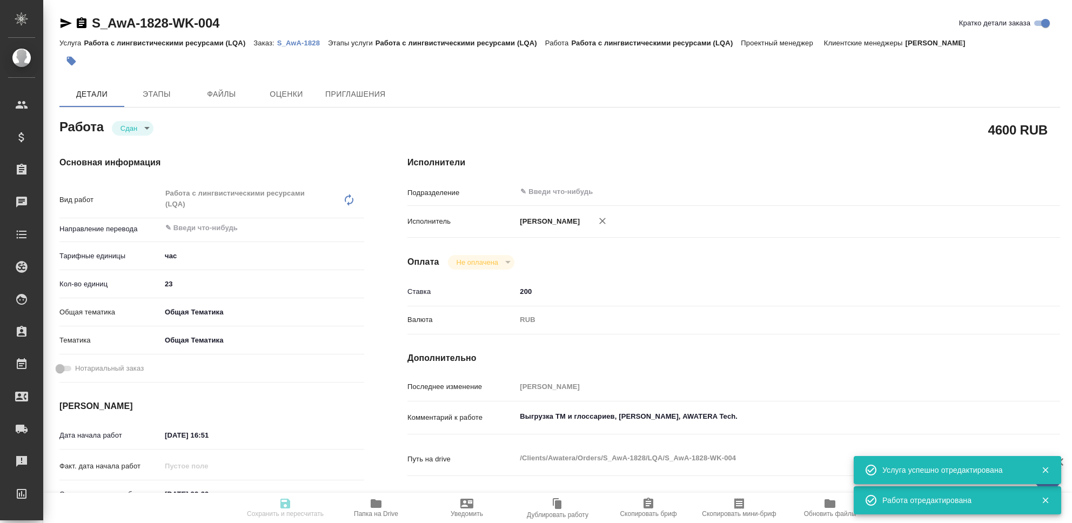
type textarea "x"
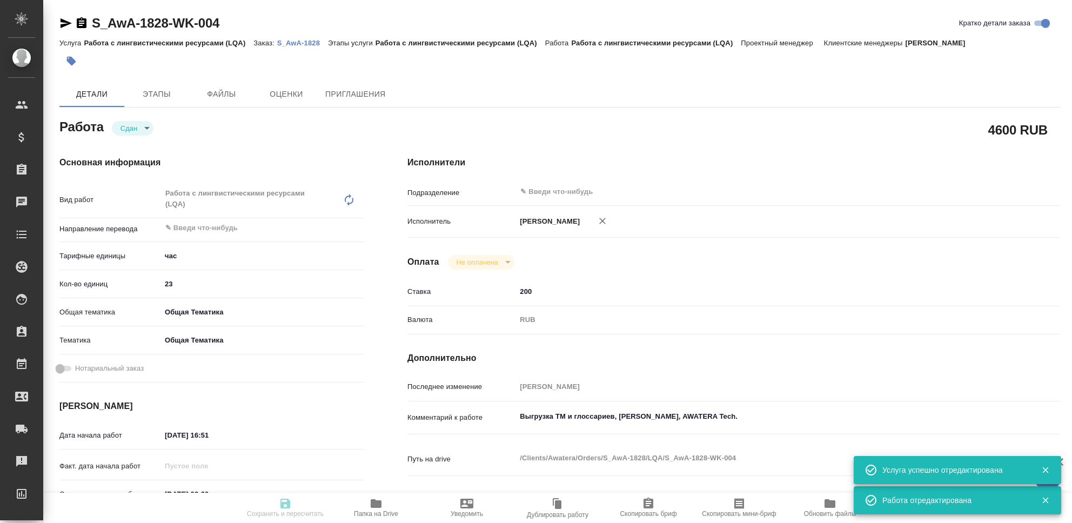
type input "closed"
type textarea "Работа с лингвистическими ресурсами (LQA)"
type textarea "x"
type input "5a8b1489cc6b4906c91bfd93"
type input "23"
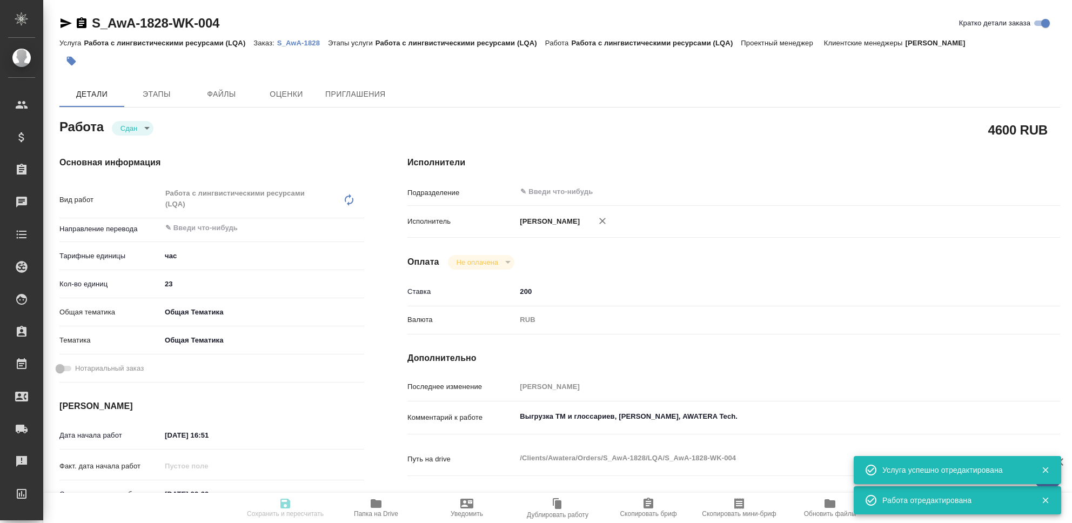
type input "obtem"
type input "6012b1ca196b0e5c9229a120"
type input "[DATE] 16:51"
type input "[DATE] 23:39"
type input "02.09.2025 16:52"
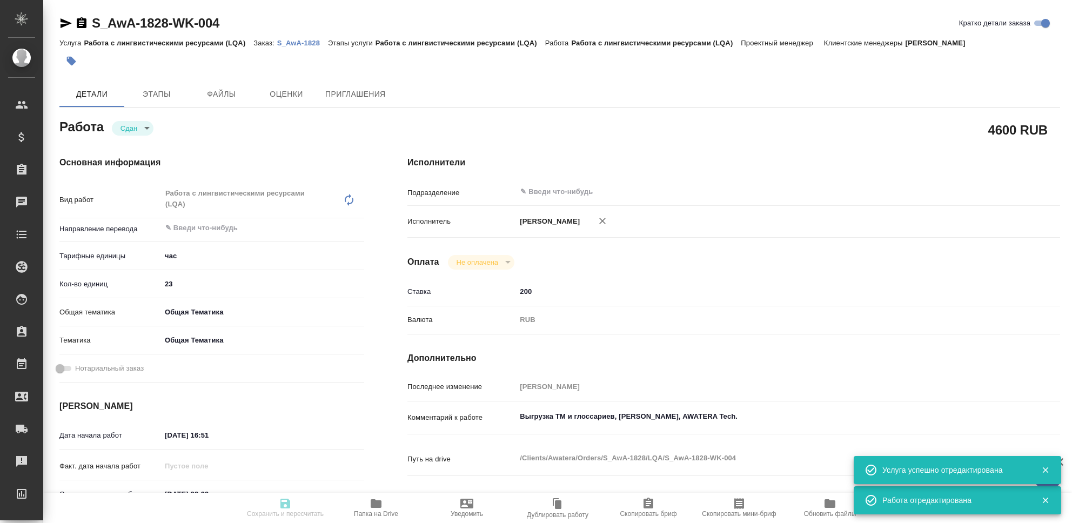
type input "[DATE] 23:39"
type input "notPayed"
type input "200"
type input "RUB"
type input "[PERSON_NAME]"
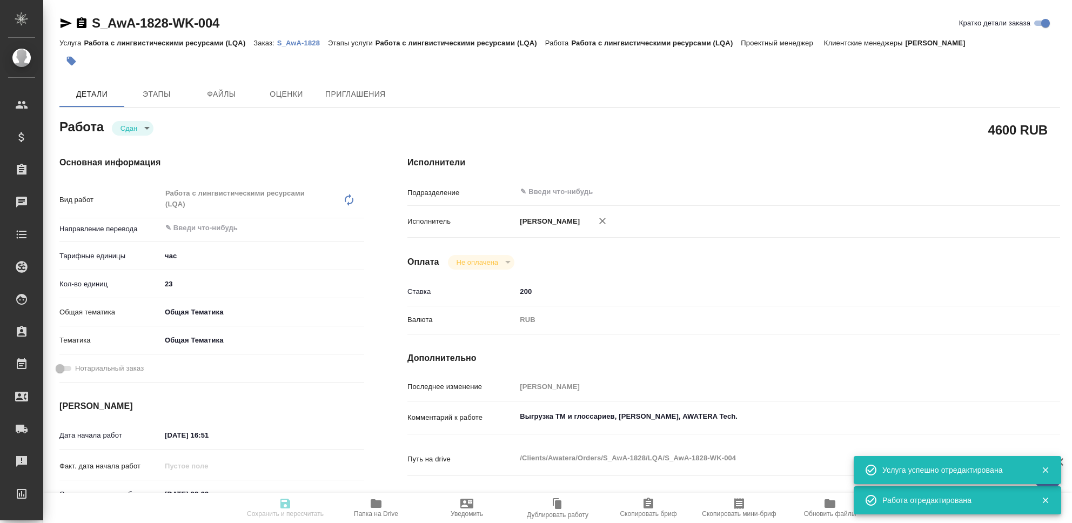
type textarea "Выгрузка ТМ и глоссариев, [PERSON_NAME], AWATERA Tech."
type textarea "x"
type textarea "/Clients/Awatera/Orders/S_AwA-1828/LQA/S_AwA-1828-WK-004"
type textarea "x"
type input "S_AwA-1828"
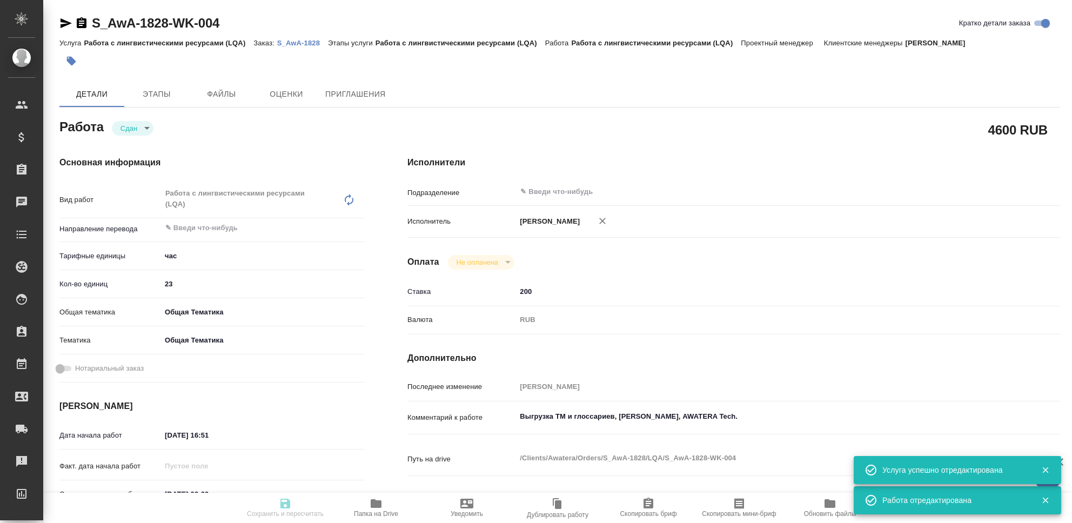
type input "Работа с лингвистическими ресурсами (LQA)"
type input "[PERSON_NAME]"
type input "/Clients/Awatera/Orders/S_AwA-1828"
type textarea "x"
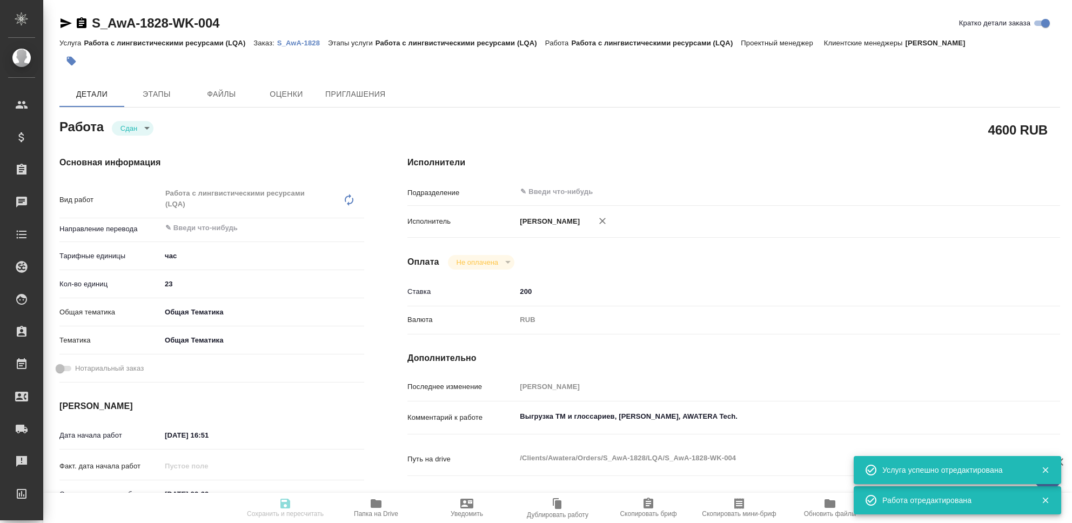
type textarea "x"
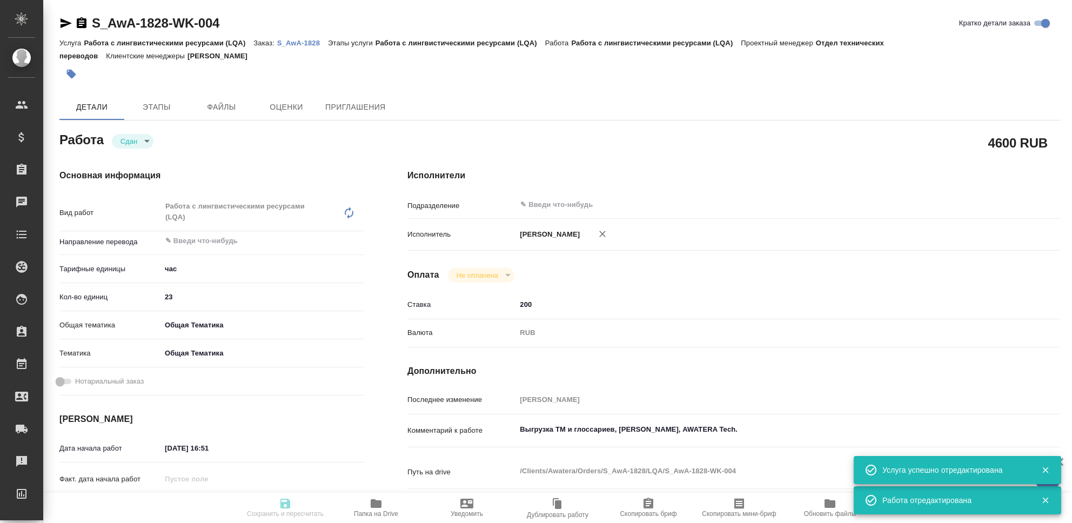
type textarea "x"
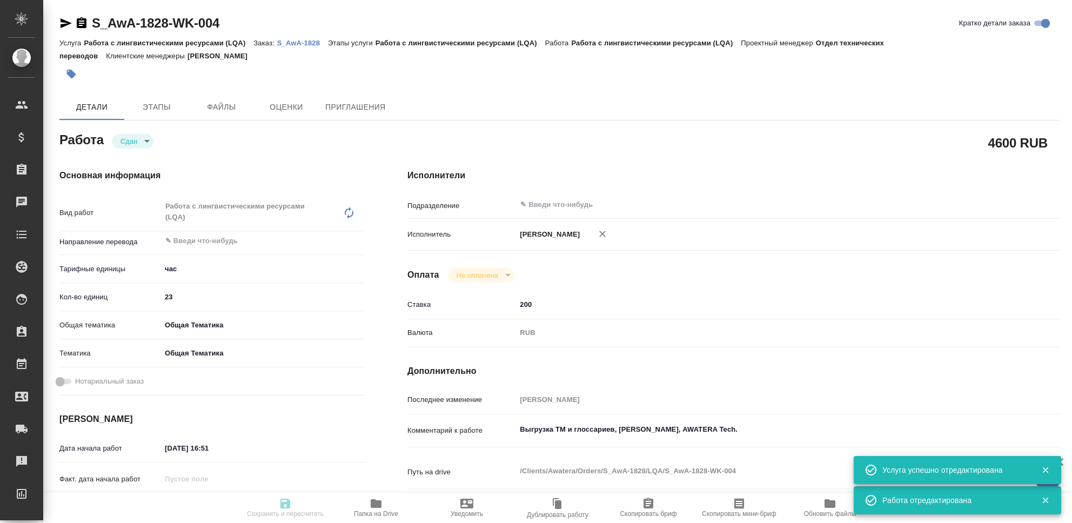
type textarea "x"
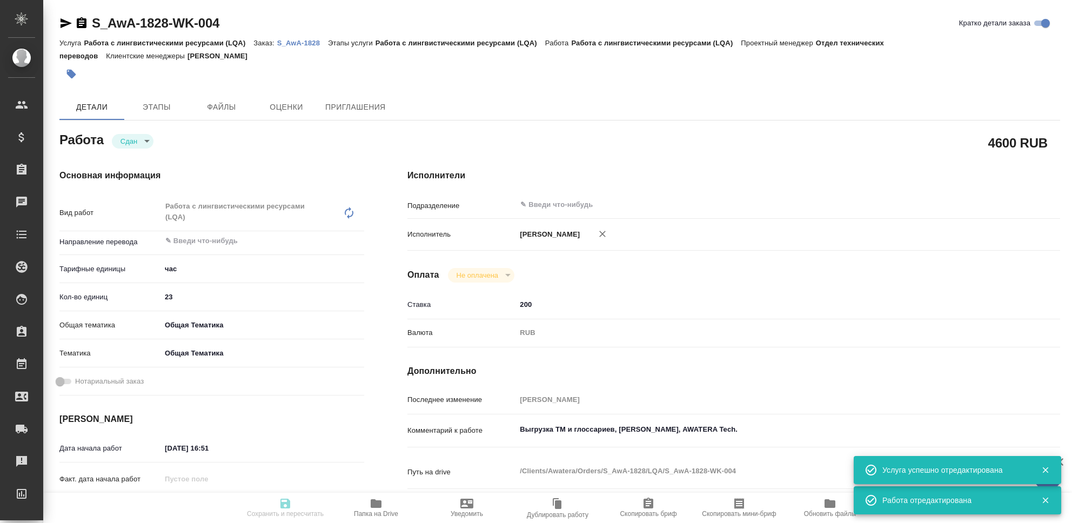
type textarea "x"
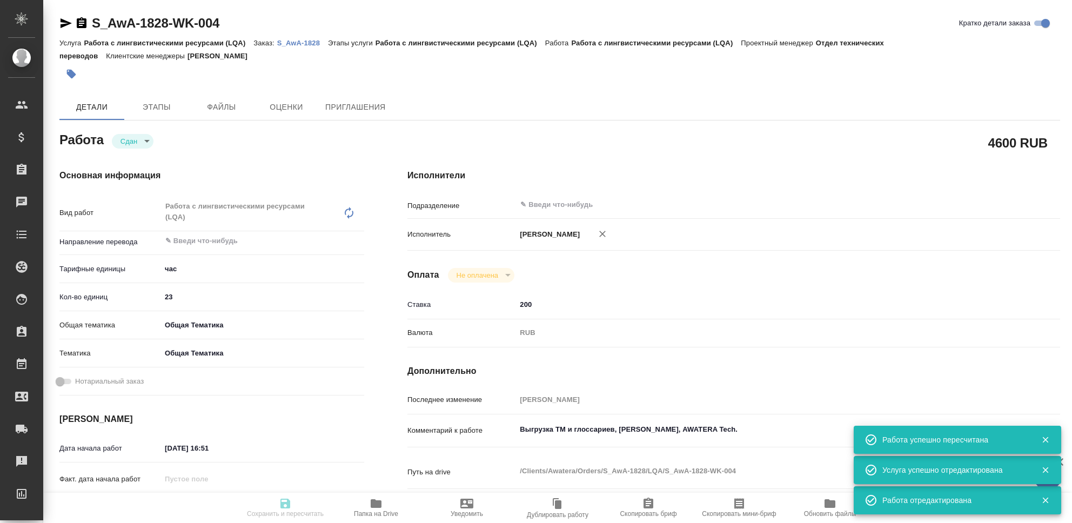
type input "closed"
type textarea "Работа с лингвистическими ресурсами (LQA)"
type textarea "x"
type input "5a8b1489cc6b4906c91bfd93"
type input "23"
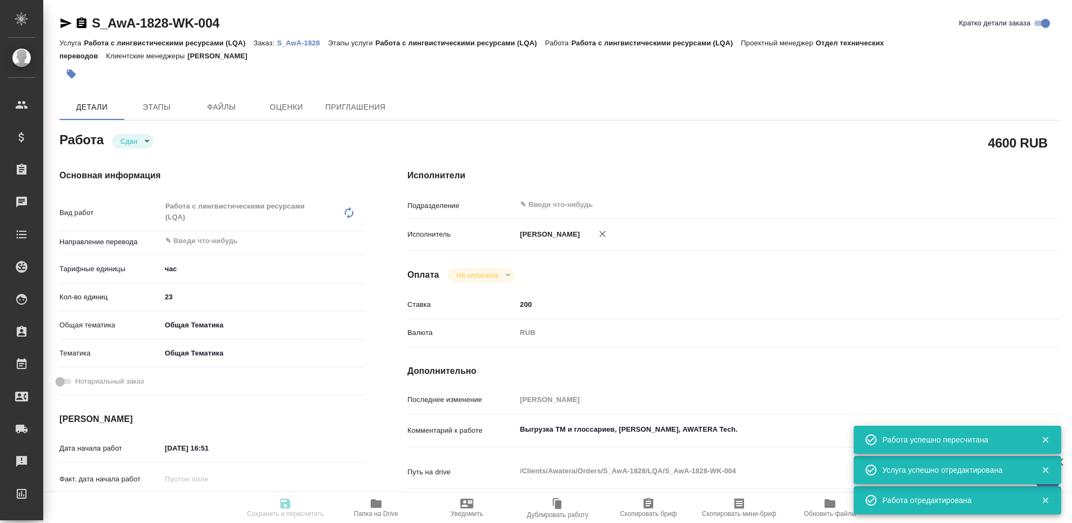
type input "obtem"
type input "6012b1ca196b0e5c9229a120"
type input "[DATE] 16:51"
type input "[DATE] 23:39"
type input "02.09.2025 16:52"
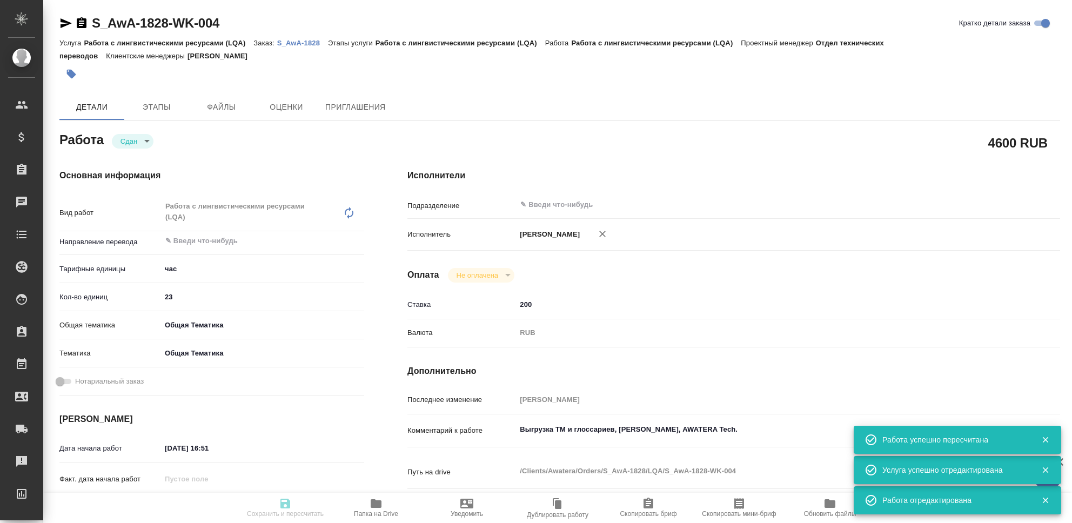
type input "[DATE] 23:39"
type input "notPayed"
type input "200"
type input "RUB"
type input "[PERSON_NAME]"
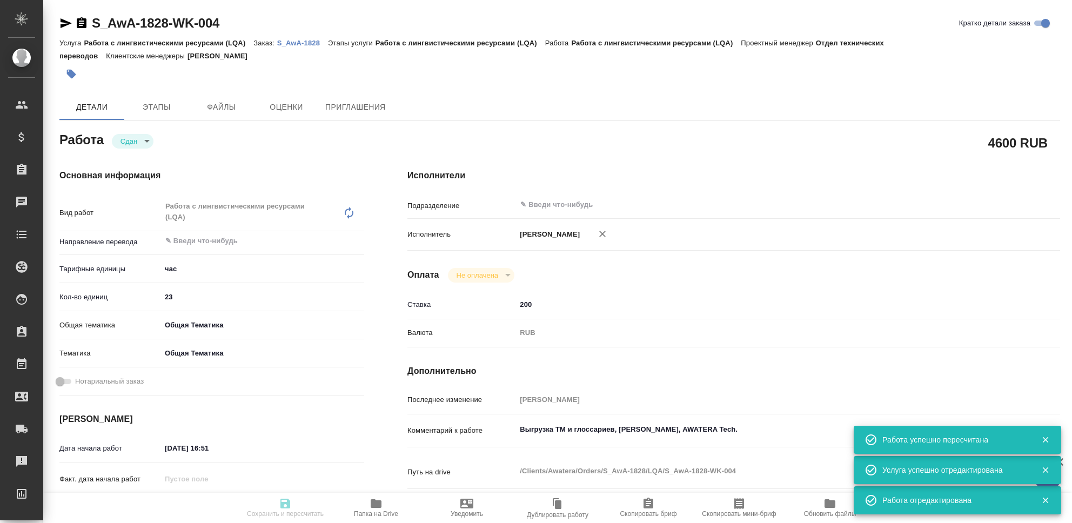
type textarea "Выгрузка ТМ и глоссариев, [PERSON_NAME], AWATERA Tech."
type textarea "x"
type textarea "/Clients/Awatera/Orders/S_AwA-1828/LQA/S_AwA-1828-WK-004"
type textarea "x"
type input "S_AwA-1828"
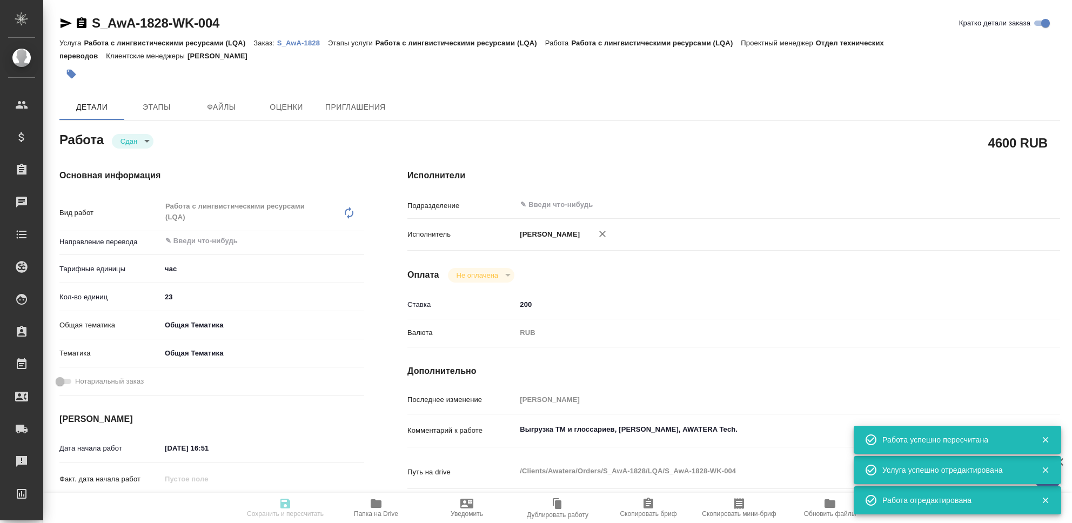
type input "Работа с лингвистическими ресурсами (LQA)"
type input "[PERSON_NAME]"
type input "/Clients/Awatera/Orders/S_AwA-1828"
type textarea "x"
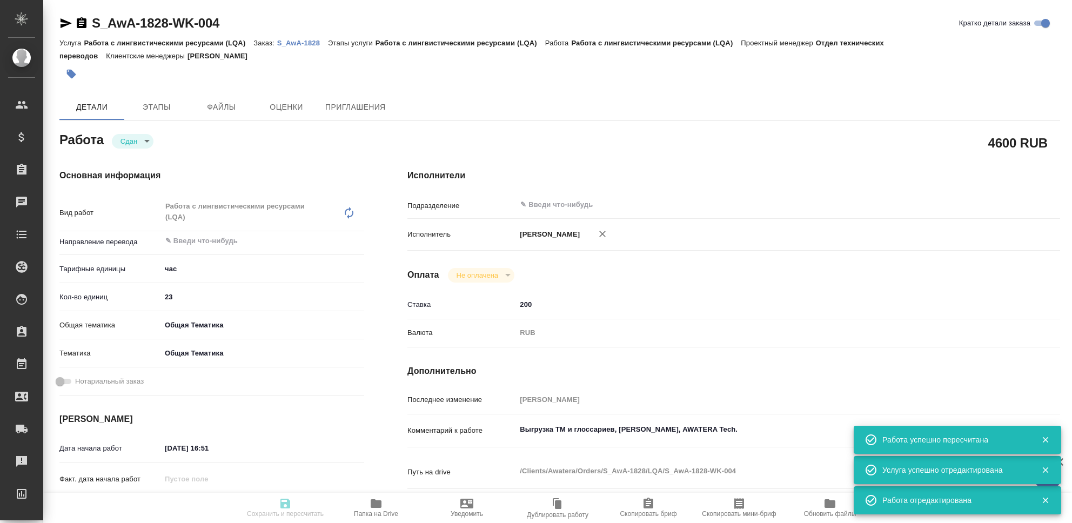
type textarea "x"
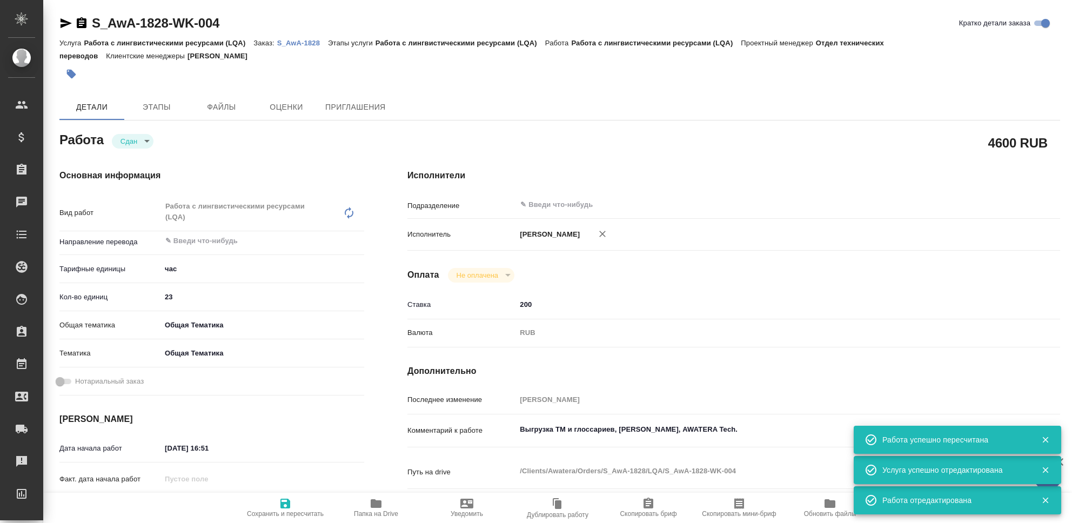
type textarea "x"
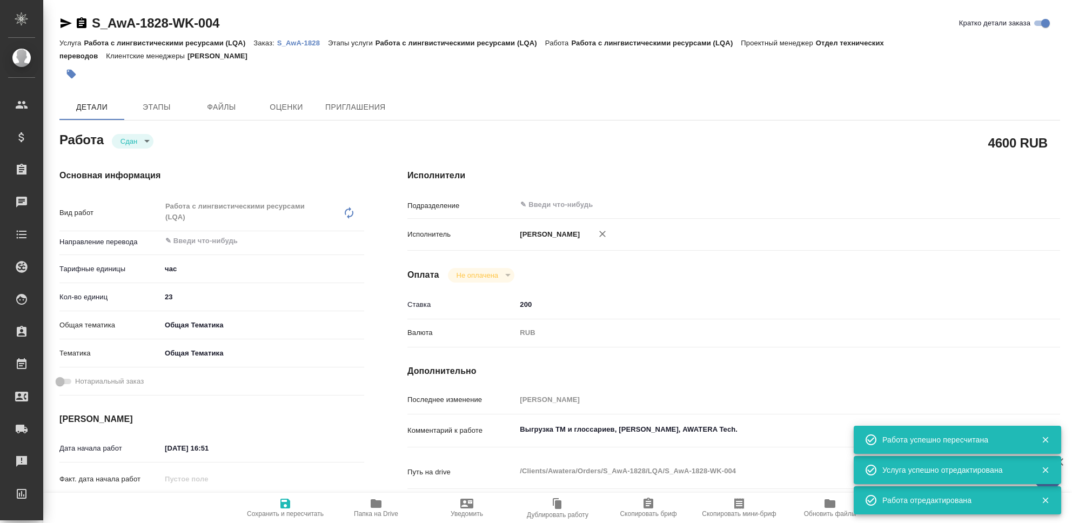
type textarea "x"
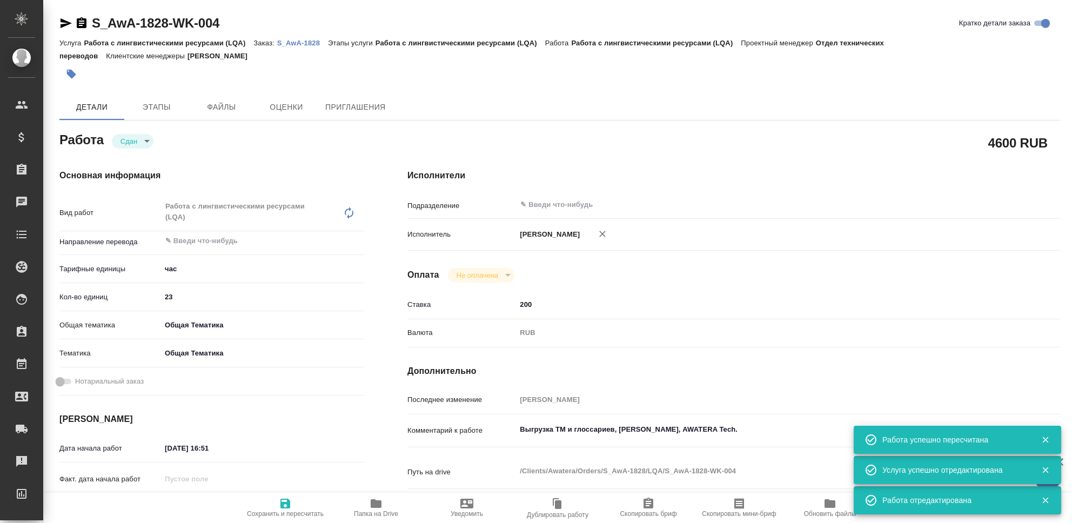
type textarea "x"
